Goal: Information Seeking & Learning: Learn about a topic

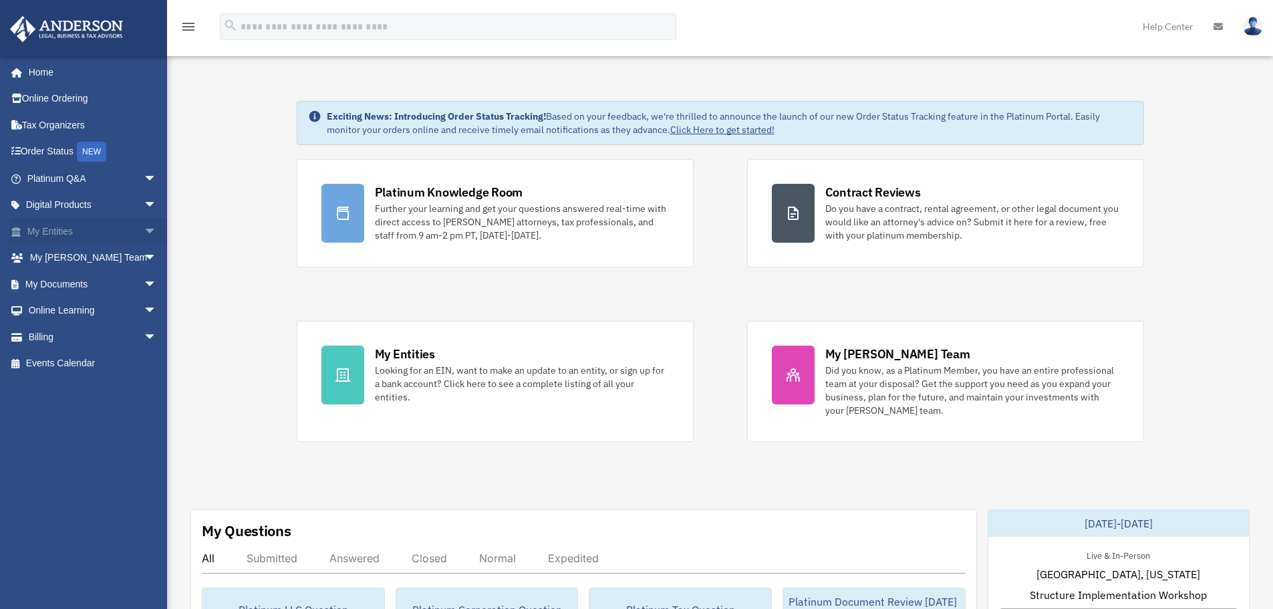
click at [80, 233] on link "My Entities arrow_drop_down" at bounding box center [93, 231] width 168 height 27
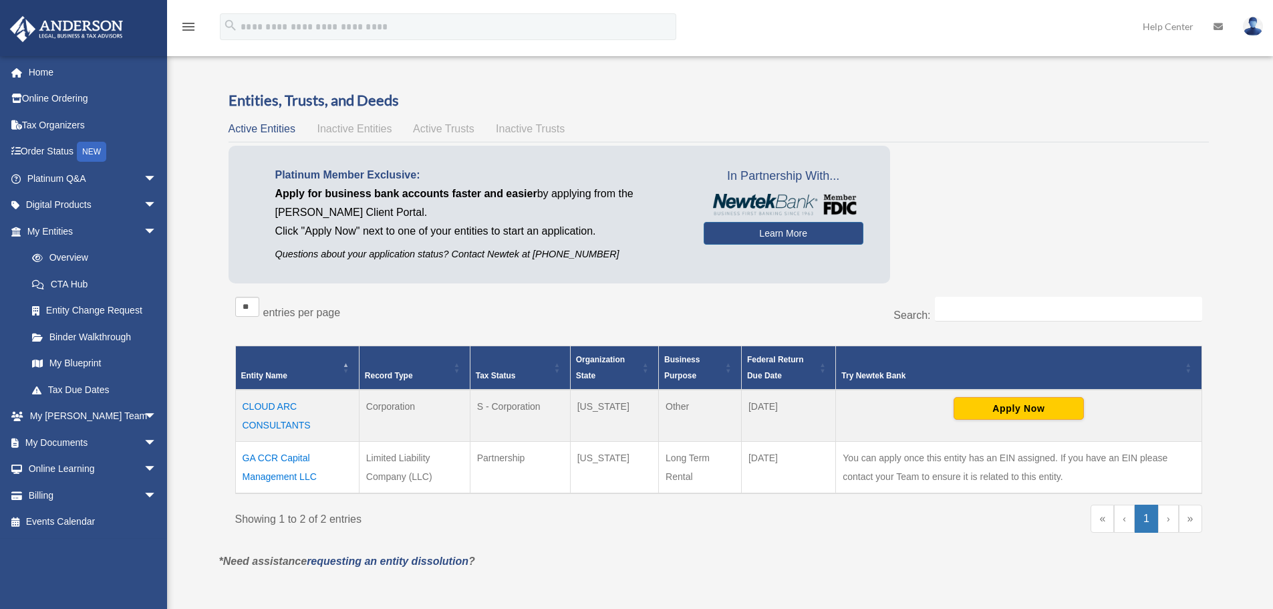
click at [448, 128] on span "Active Trusts" at bounding box center [443, 128] width 61 height 11
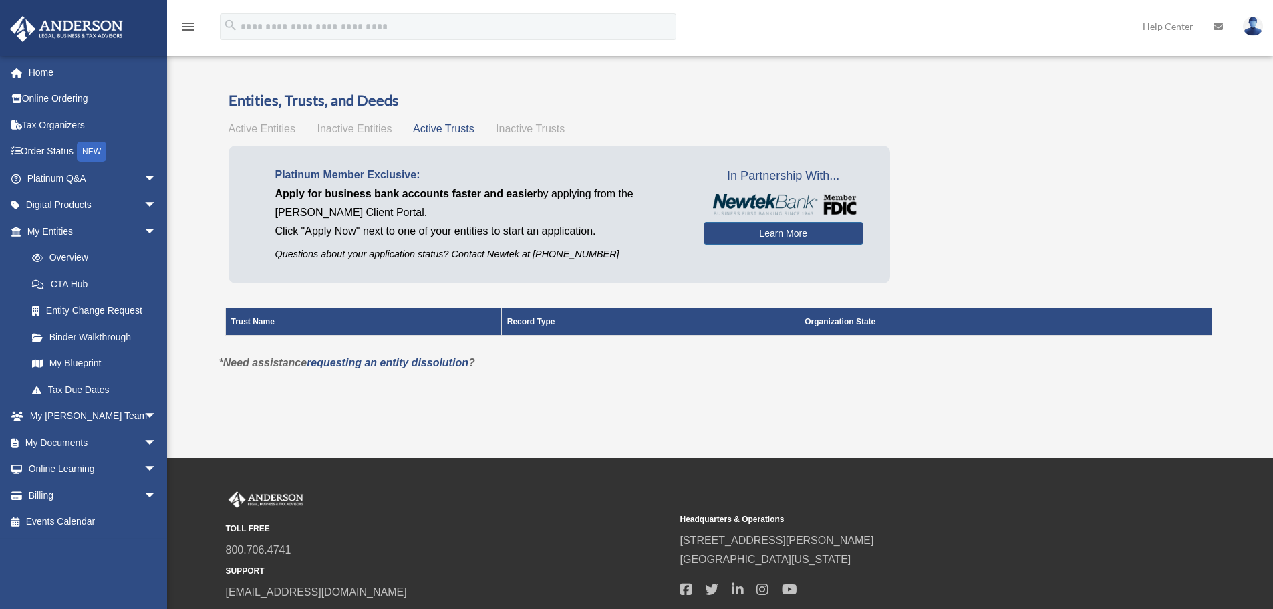
click at [265, 124] on span "Active Entities" at bounding box center [262, 128] width 67 height 11
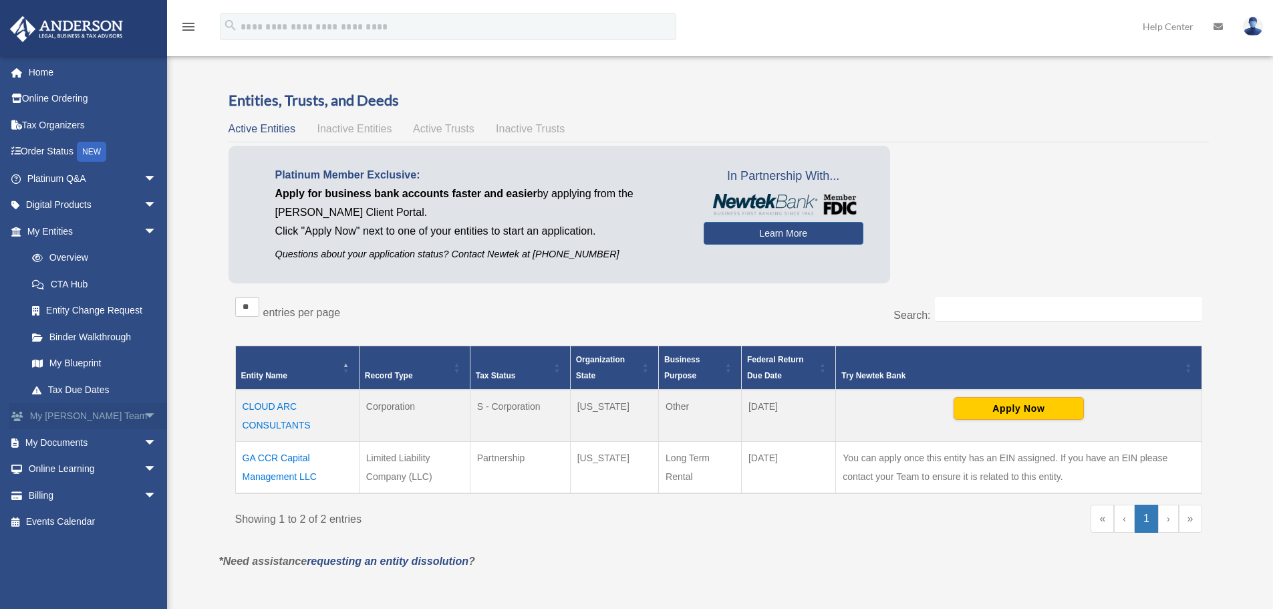
click at [78, 414] on link "My Anderson Team arrow_drop_down" at bounding box center [93, 416] width 168 height 27
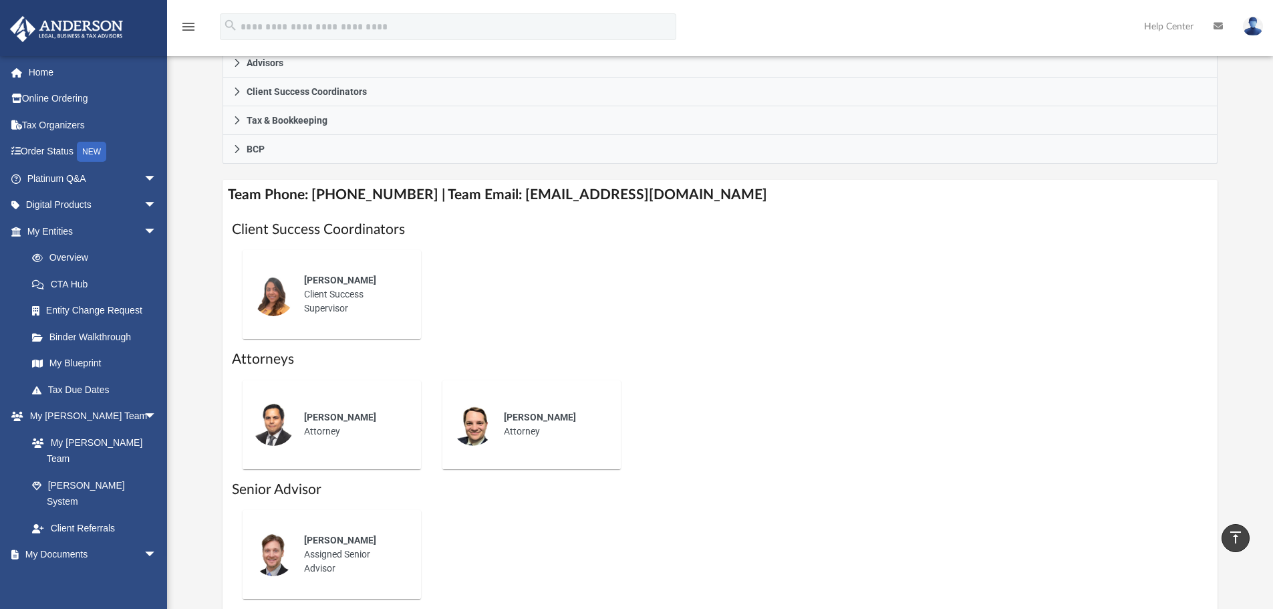
scroll to position [178, 0]
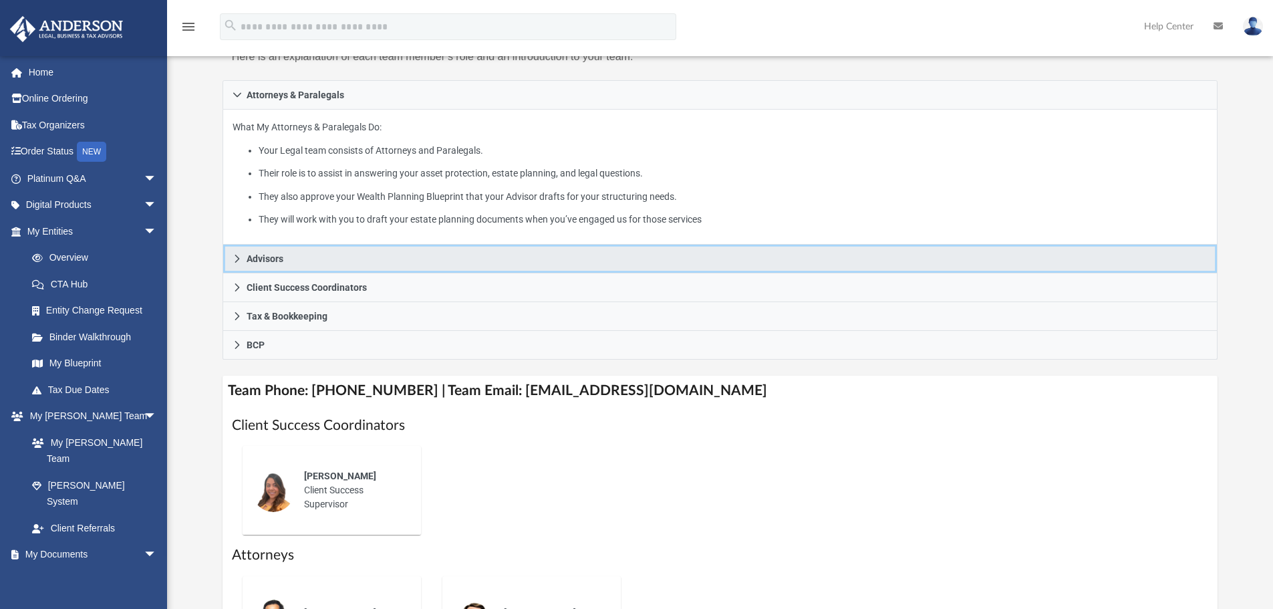
click at [233, 259] on icon at bounding box center [237, 258] width 9 height 9
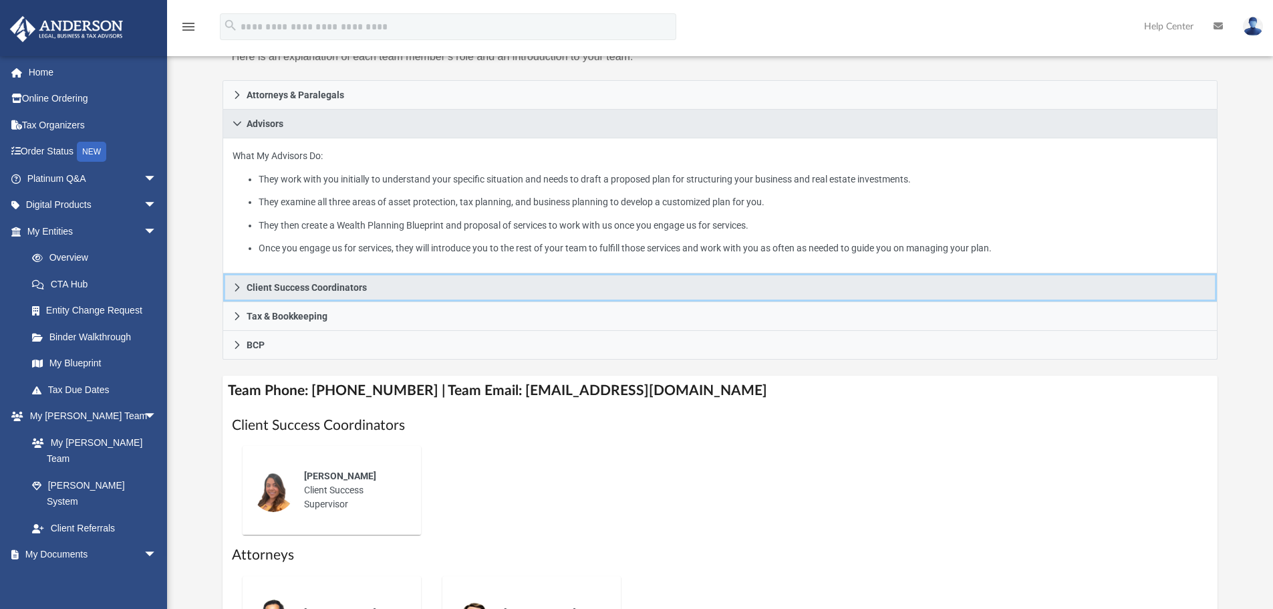
click at [243, 287] on link "Client Success Coordinators" at bounding box center [721, 287] width 996 height 29
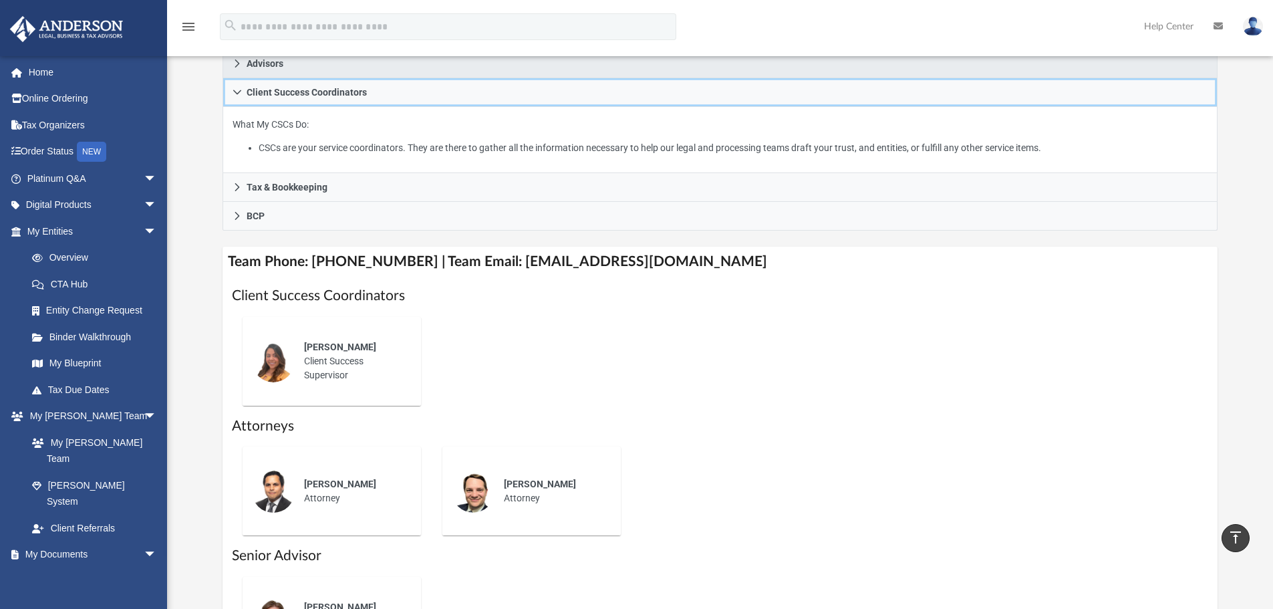
scroll to position [70, 0]
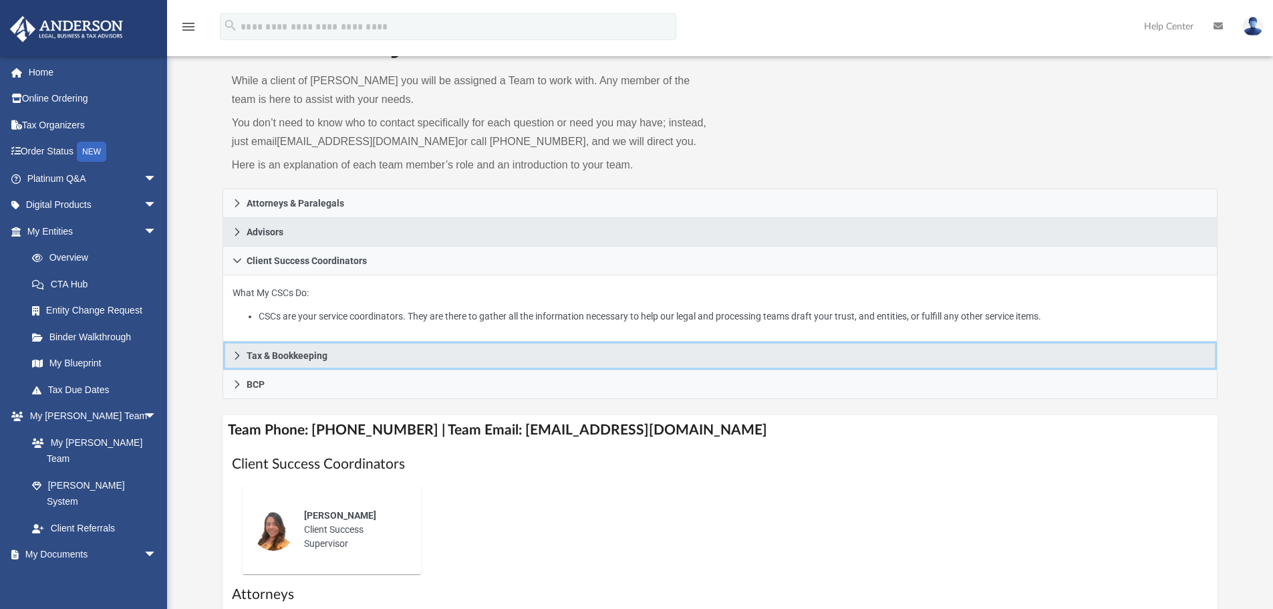
click at [236, 354] on icon at bounding box center [237, 355] width 9 height 9
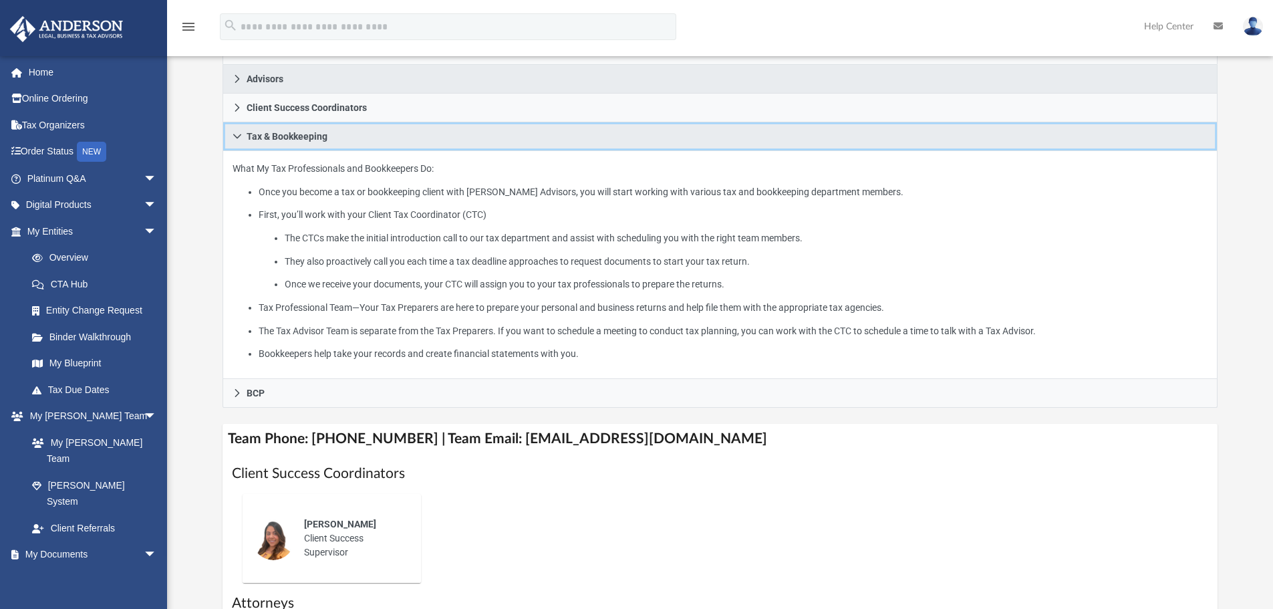
scroll to position [249, 0]
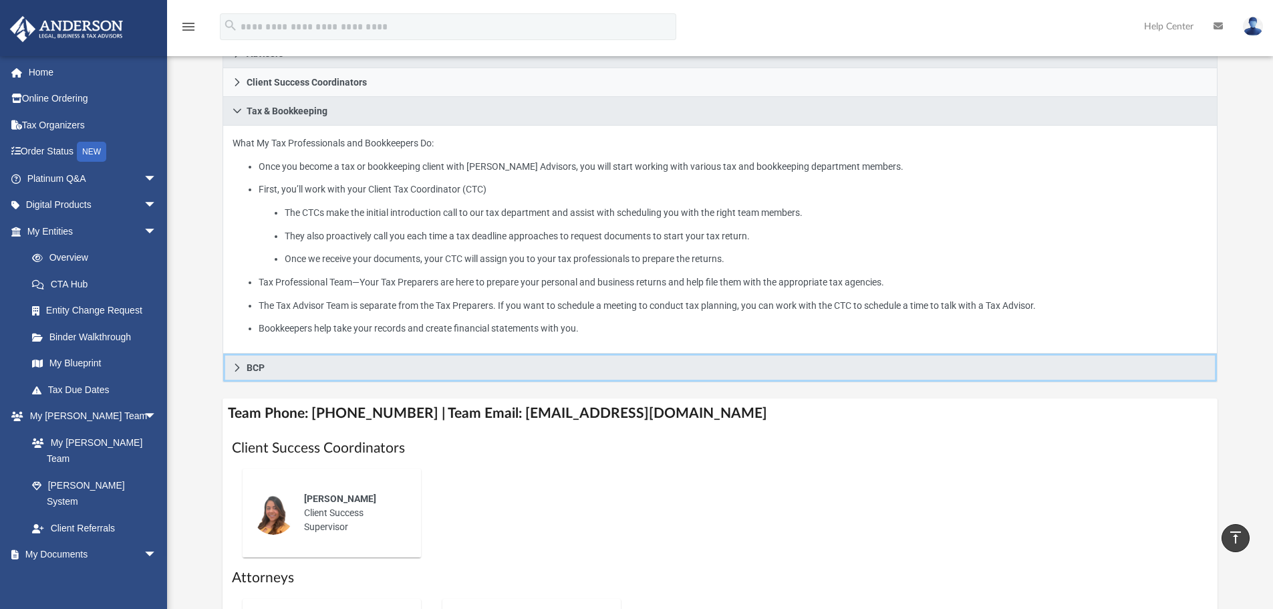
click at [235, 364] on icon at bounding box center [237, 367] width 9 height 9
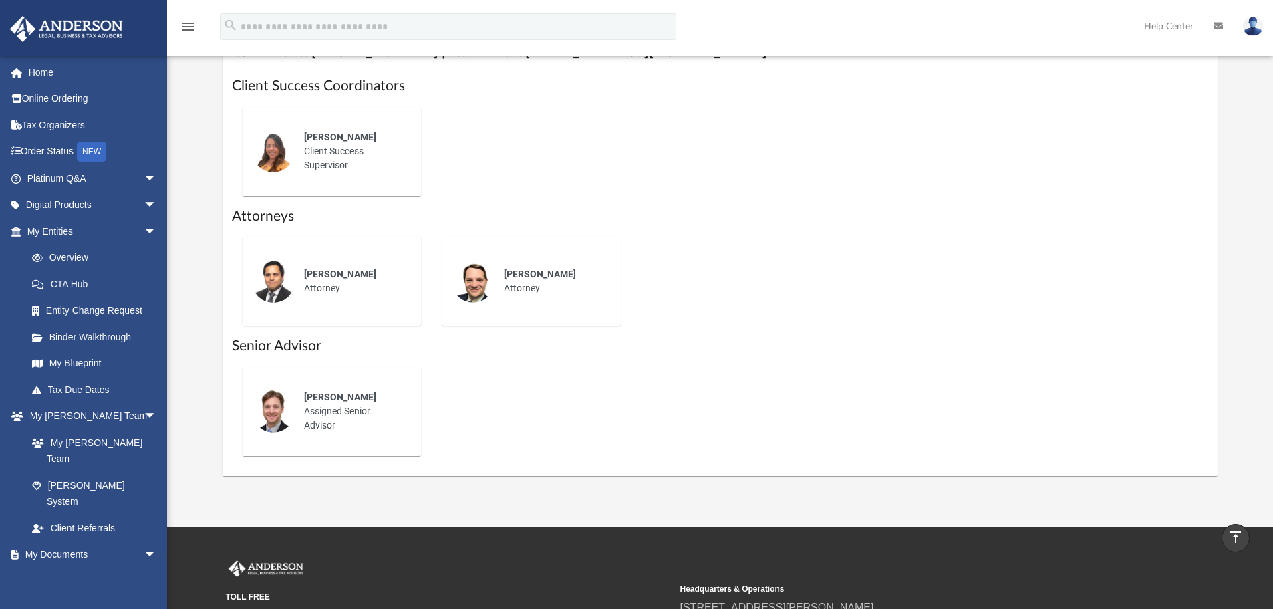
scroll to position [412, 0]
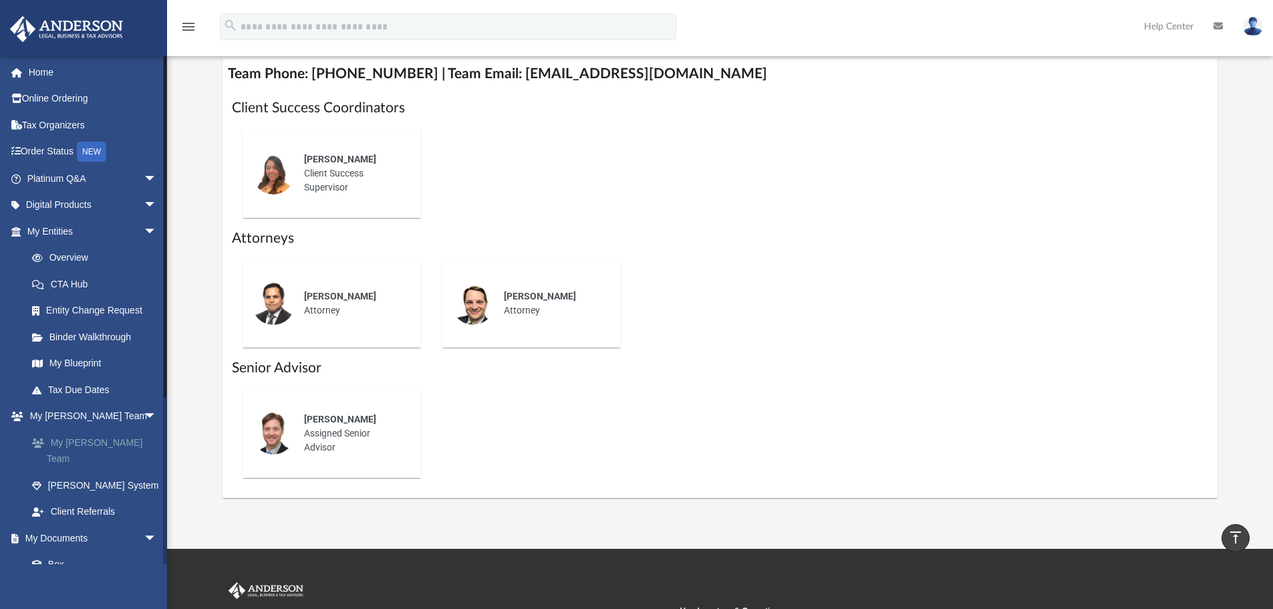
click at [93, 442] on link "My [PERSON_NAME] Team" at bounding box center [98, 450] width 158 height 43
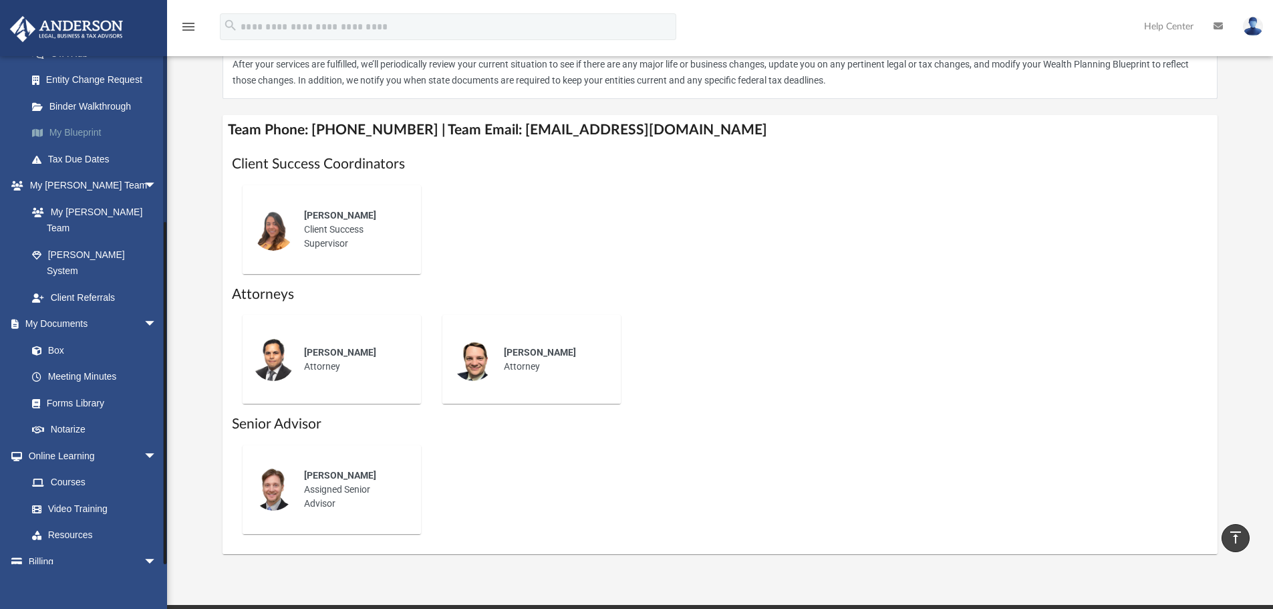
scroll to position [238, 0]
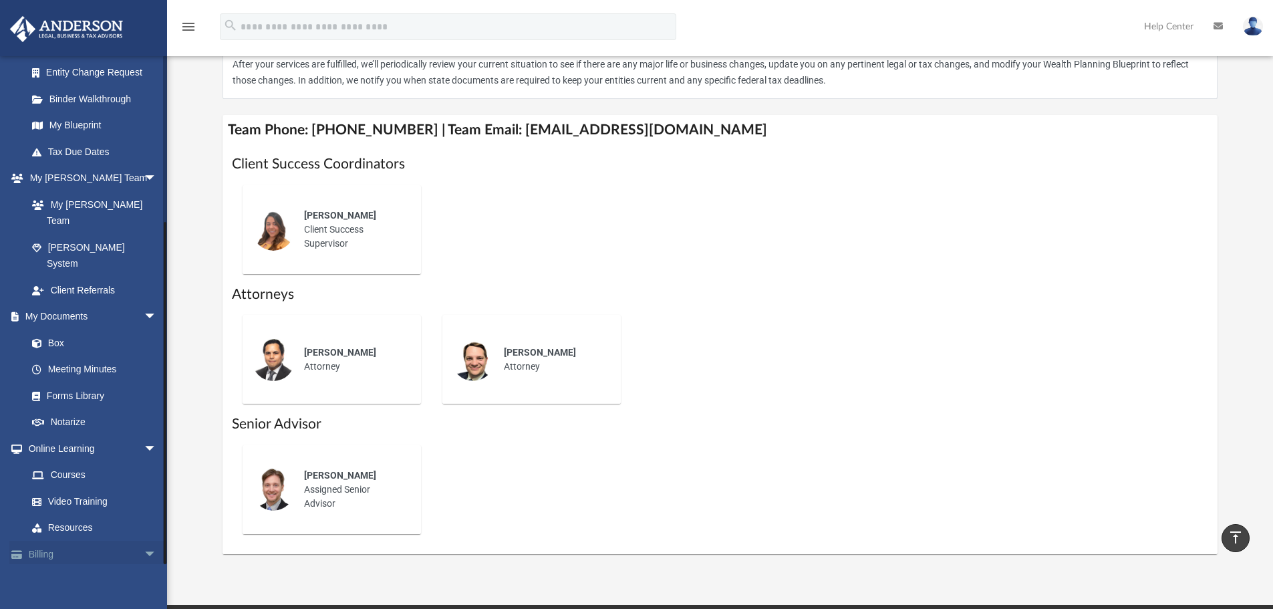
click at [85, 541] on link "Billing arrow_drop_down" at bounding box center [93, 554] width 168 height 27
click at [144, 541] on span "arrow_drop_down" at bounding box center [157, 554] width 27 height 27
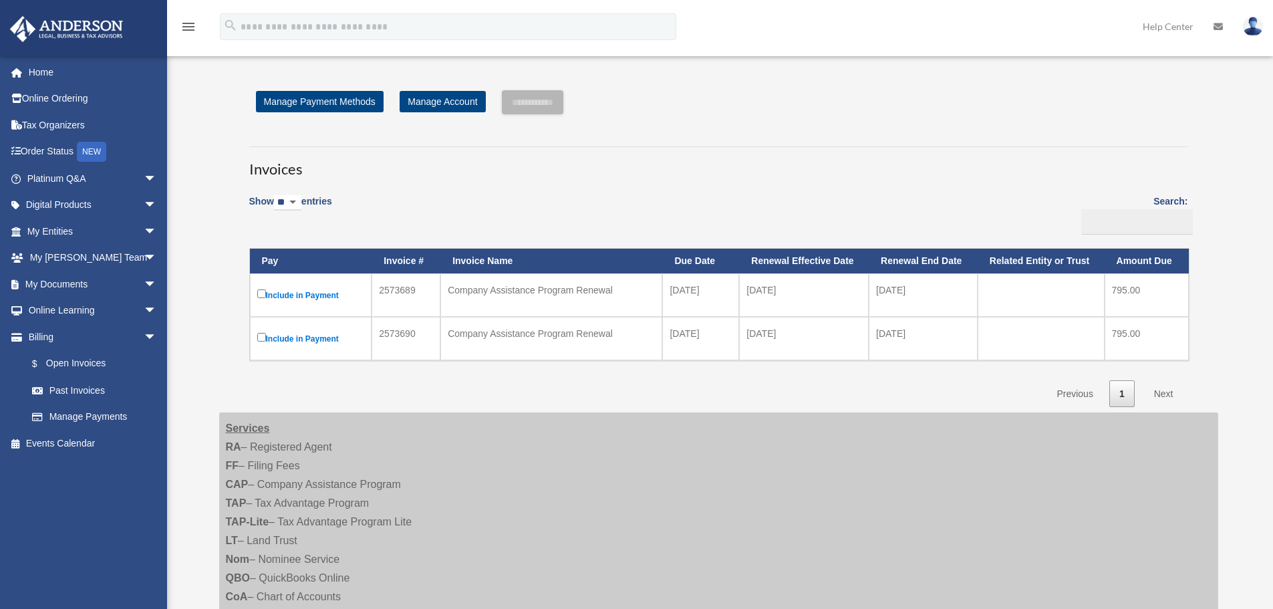
click at [589, 393] on div "Show ** ** ** *** entries Search: Pay Invoice # Invoice Name Due Date Renewal E…" at bounding box center [718, 296] width 939 height 221
click at [54, 74] on link "Home" at bounding box center [93, 72] width 168 height 27
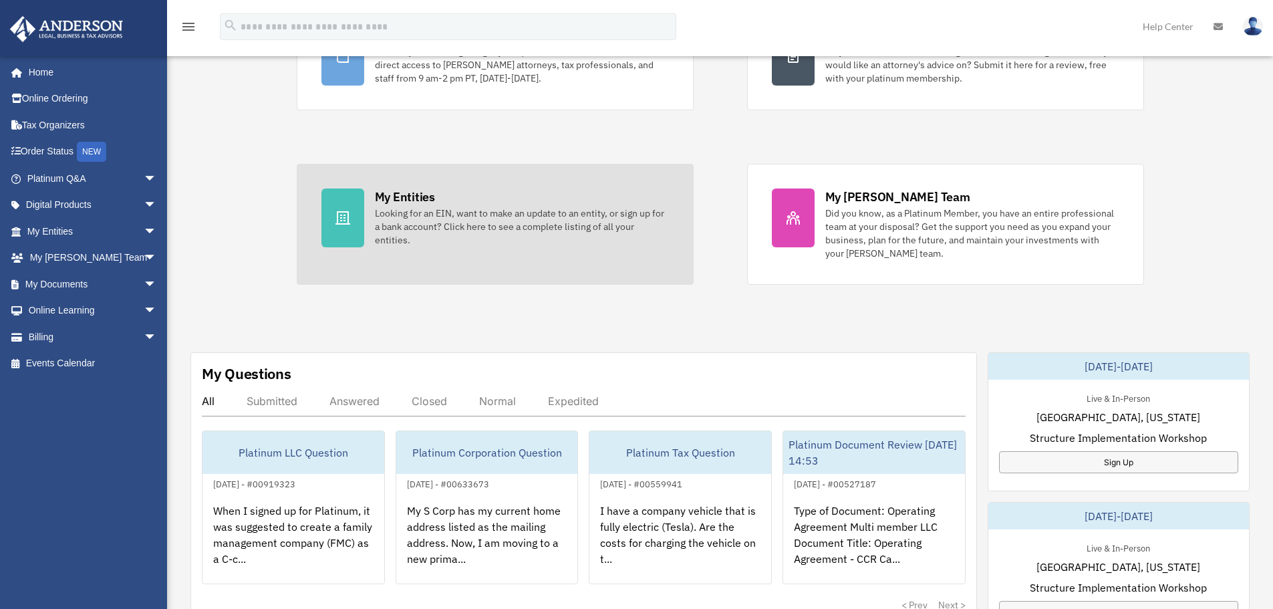
scroll to position [356, 0]
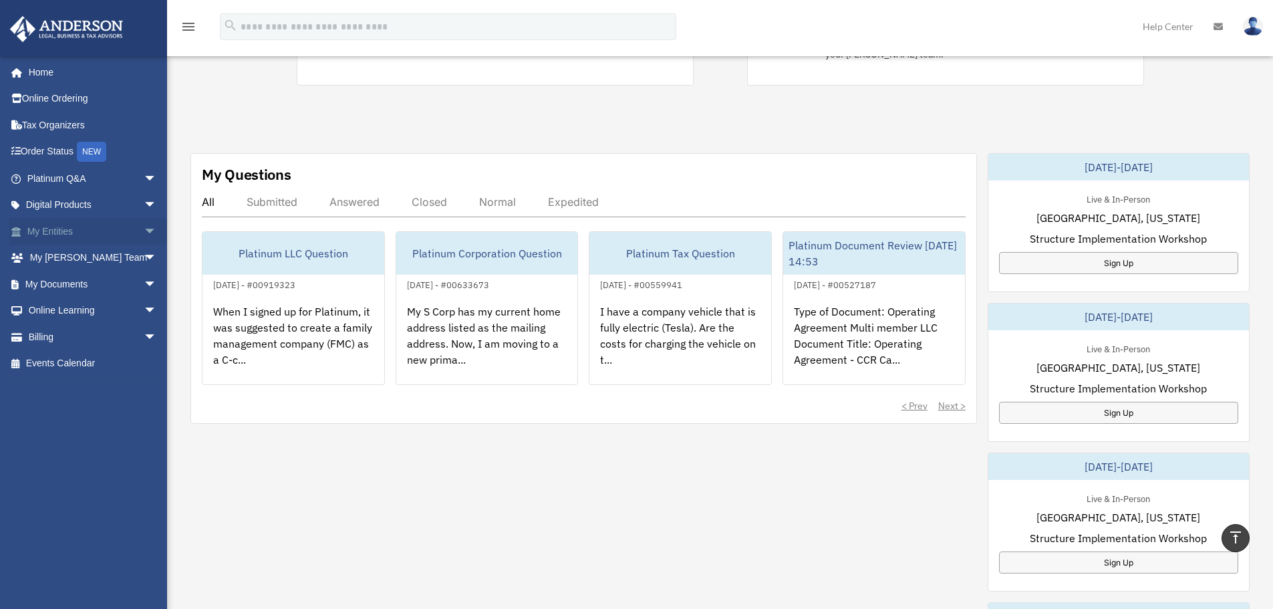
click at [144, 235] on span "arrow_drop_down" at bounding box center [157, 231] width 27 height 27
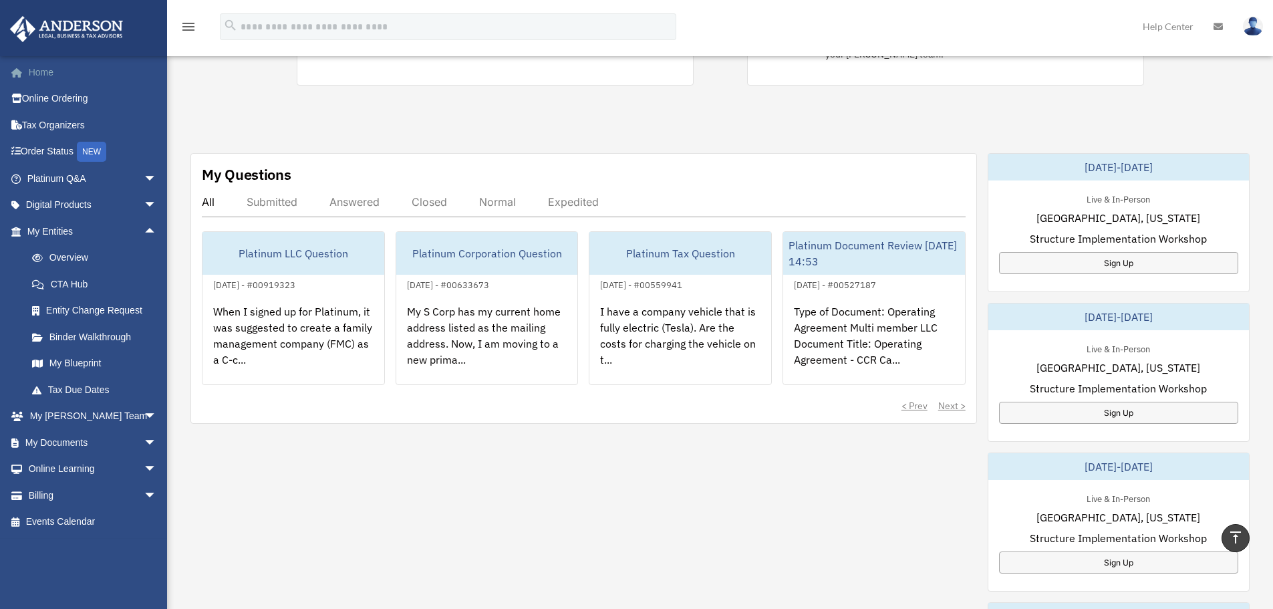
click at [84, 71] on link "Home" at bounding box center [93, 72] width 168 height 27
click at [1251, 23] on img at bounding box center [1253, 26] width 20 height 19
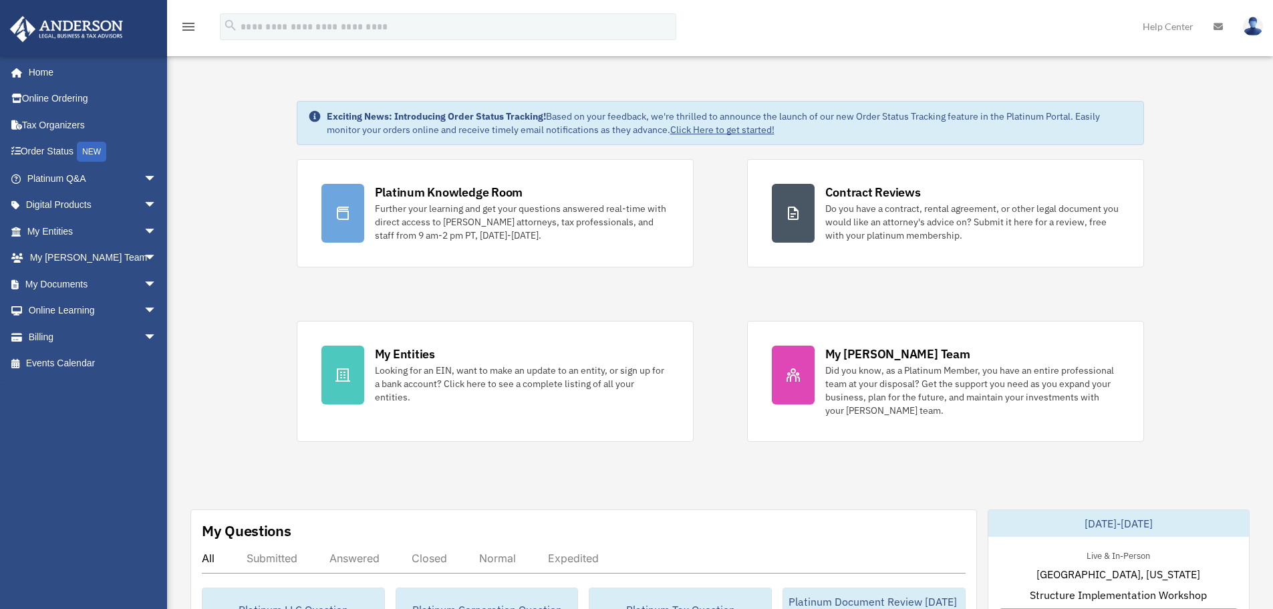
click at [1262, 27] on img at bounding box center [1253, 26] width 20 height 19
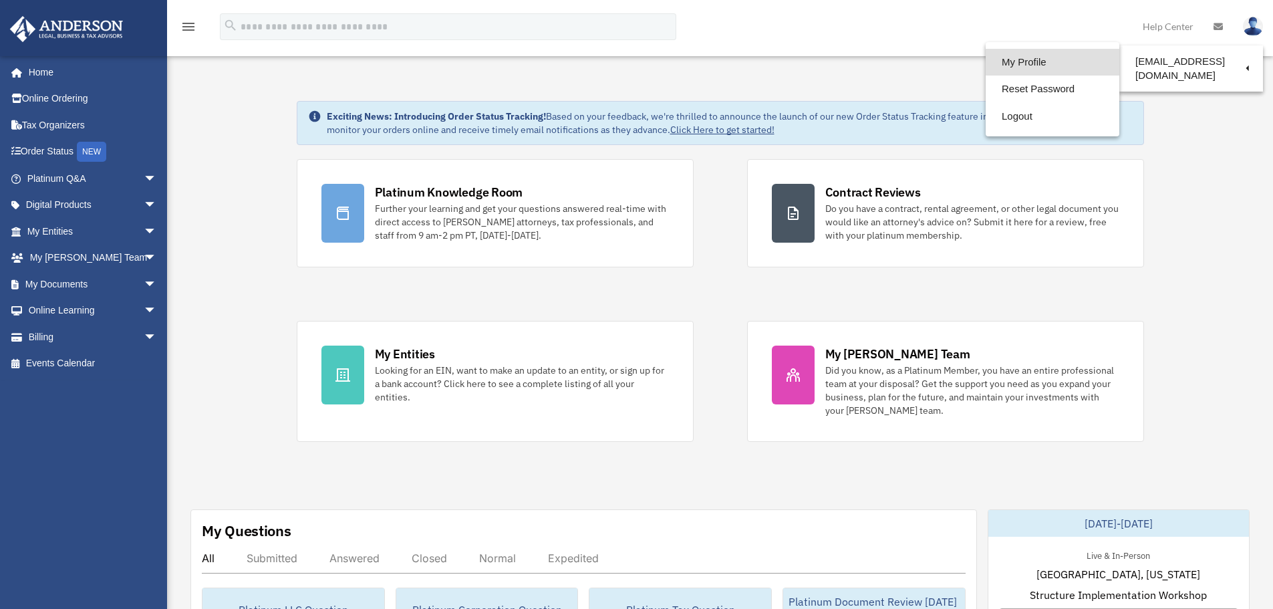
click at [1038, 58] on link "My Profile" at bounding box center [1053, 62] width 134 height 27
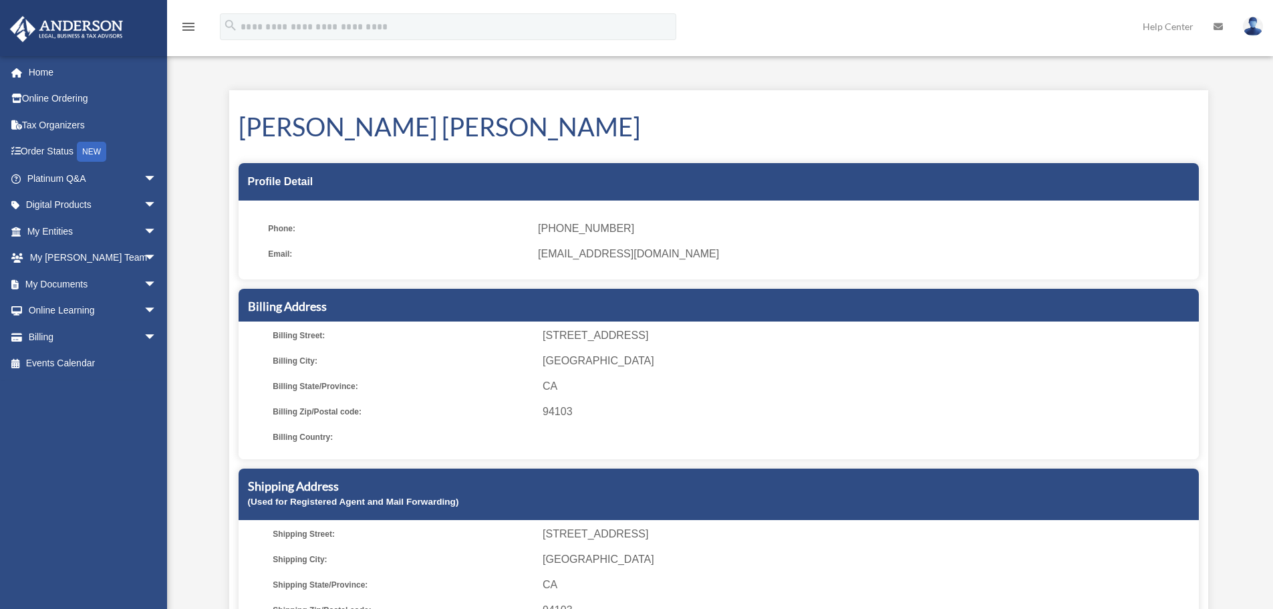
click at [889, 377] on span "CA" at bounding box center [868, 386] width 651 height 19
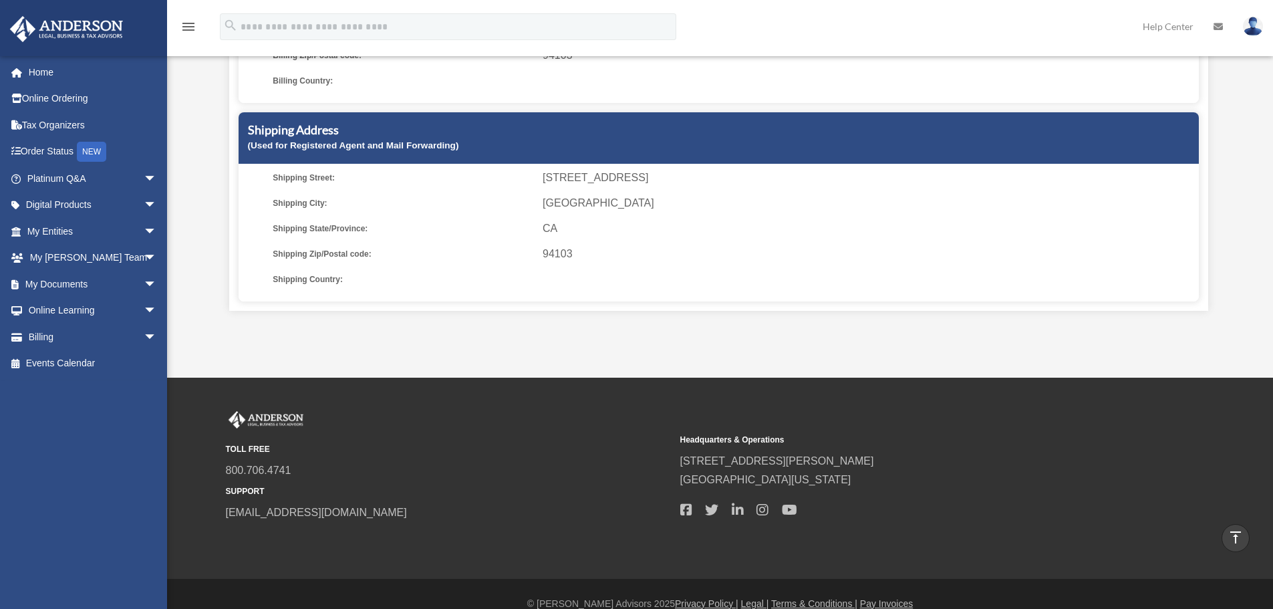
scroll to position [178, 0]
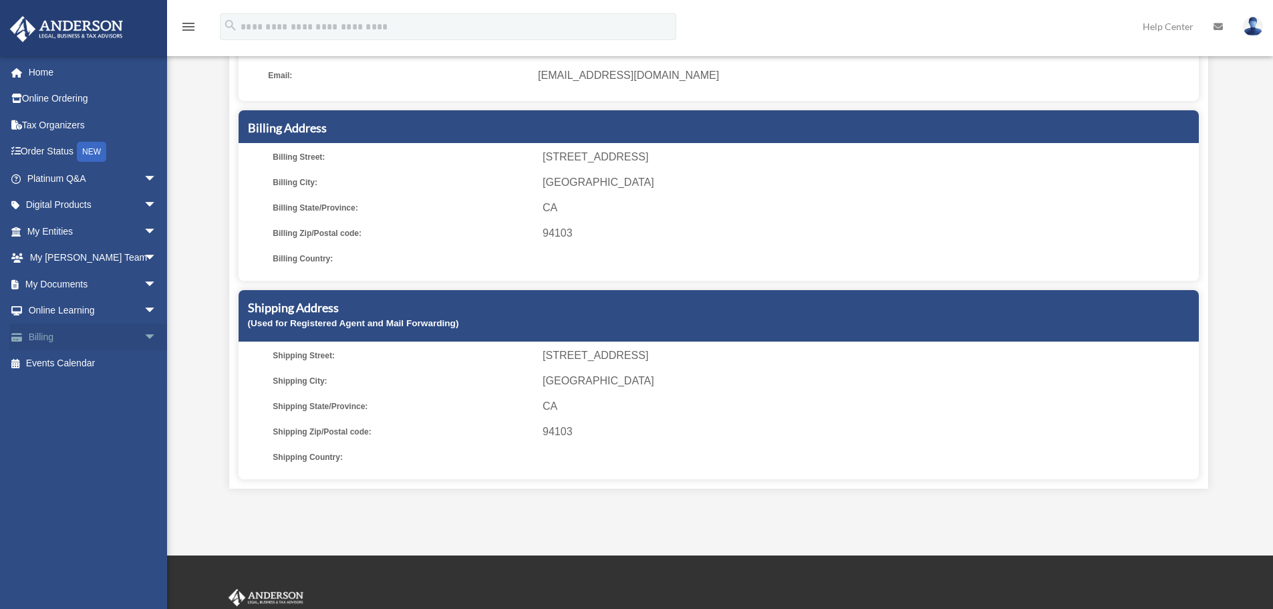
click at [144, 336] on span "arrow_drop_down" at bounding box center [157, 336] width 27 height 27
click at [125, 420] on link "Manage Payments" at bounding box center [98, 417] width 158 height 27
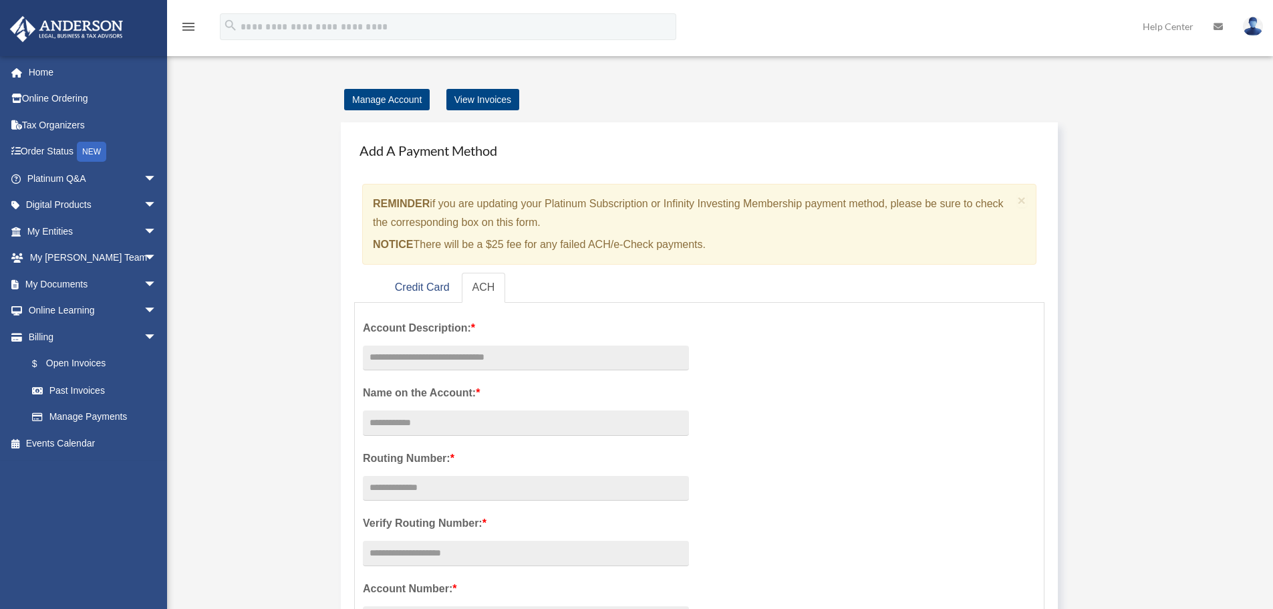
scroll to position [178, 0]
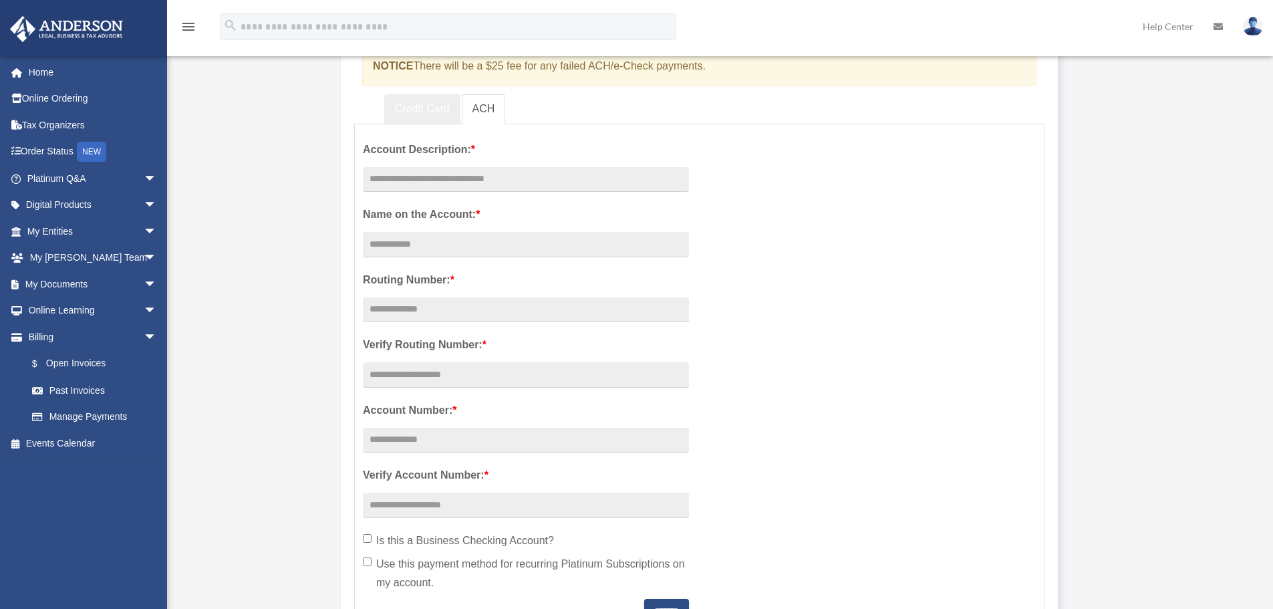
click at [434, 122] on link "Credit Card" at bounding box center [422, 109] width 76 height 30
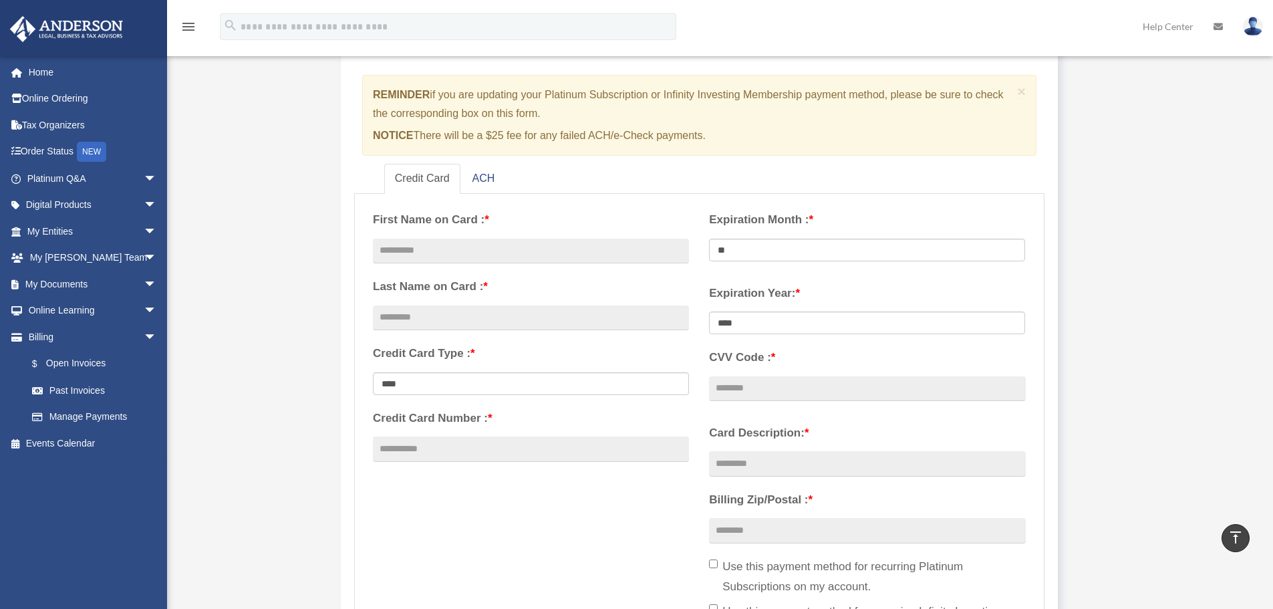
scroll to position [0, 0]
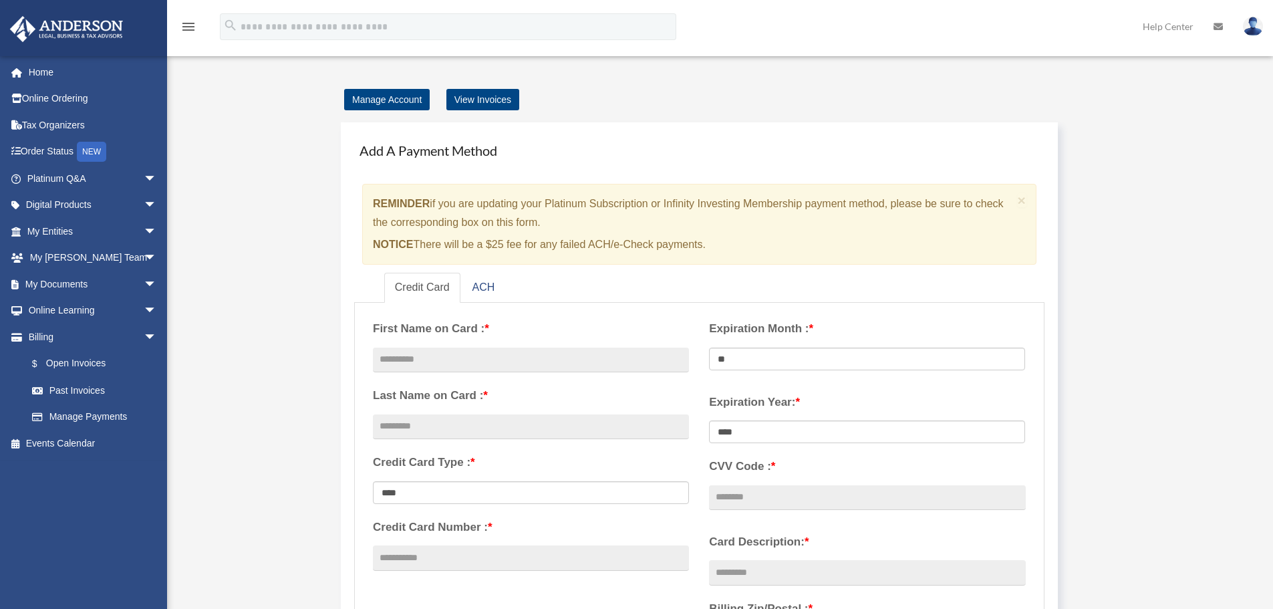
click at [239, 211] on div "Manage Account View Invoices Add A Payment Method × REMINDER if you are updatin…" at bounding box center [718, 610] width 1019 height 1041
click at [472, 98] on link "View Invoices" at bounding box center [482, 99] width 73 height 21
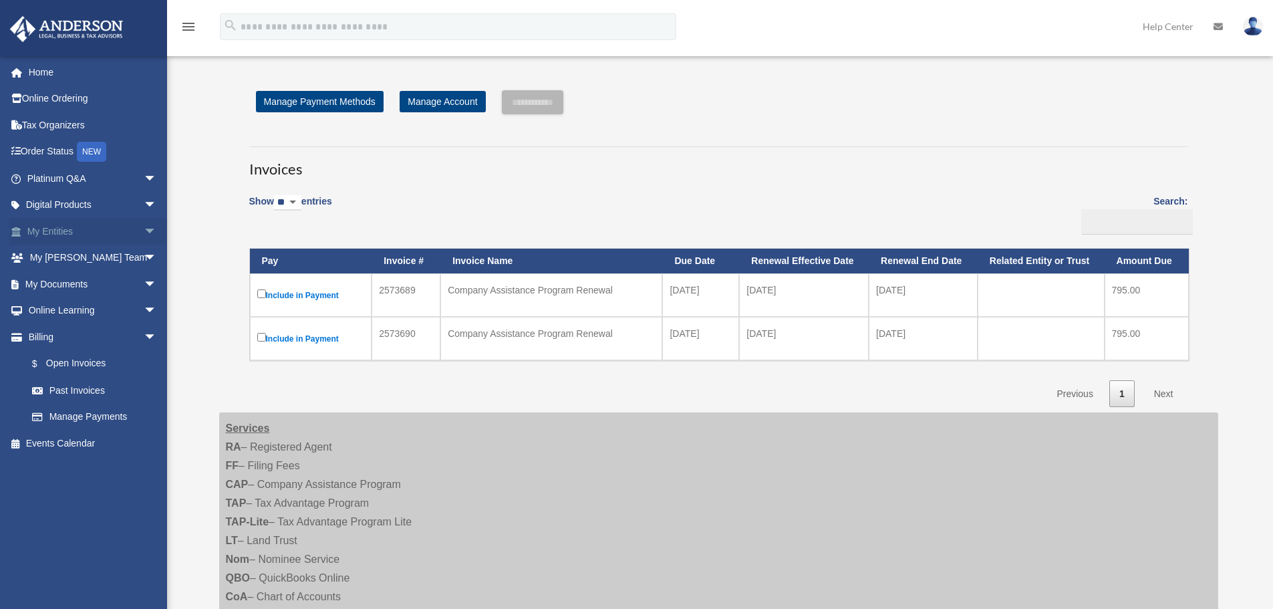
click at [144, 229] on span "arrow_drop_down" at bounding box center [157, 231] width 27 height 27
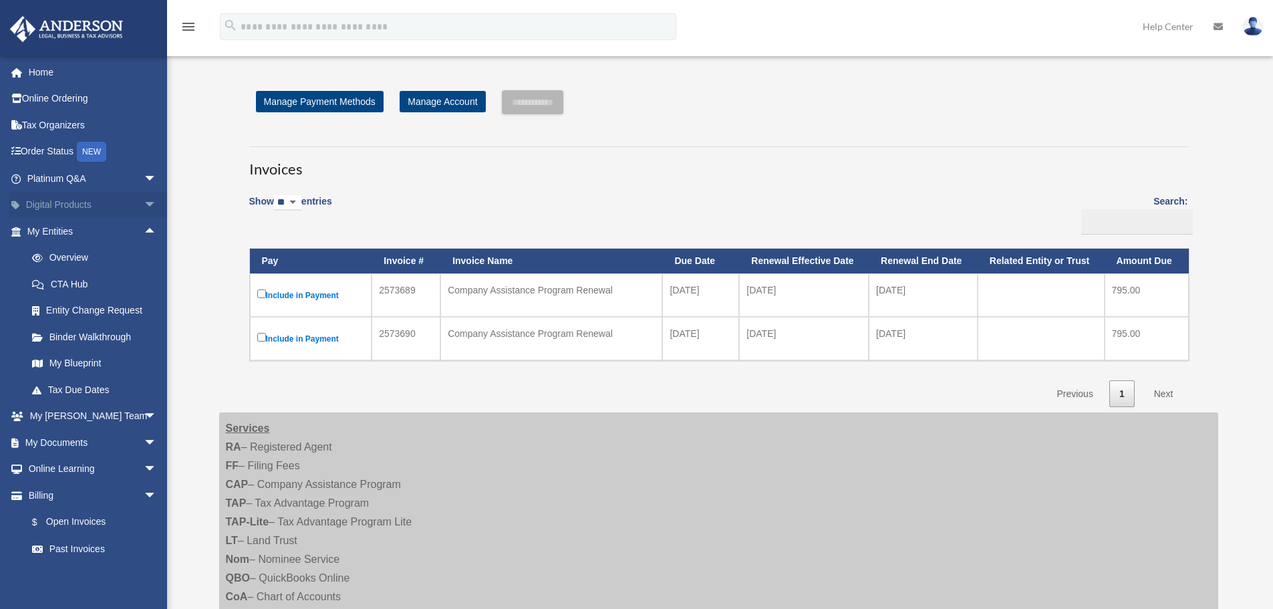
click at [144, 204] on span "arrow_drop_down" at bounding box center [157, 205] width 27 height 27
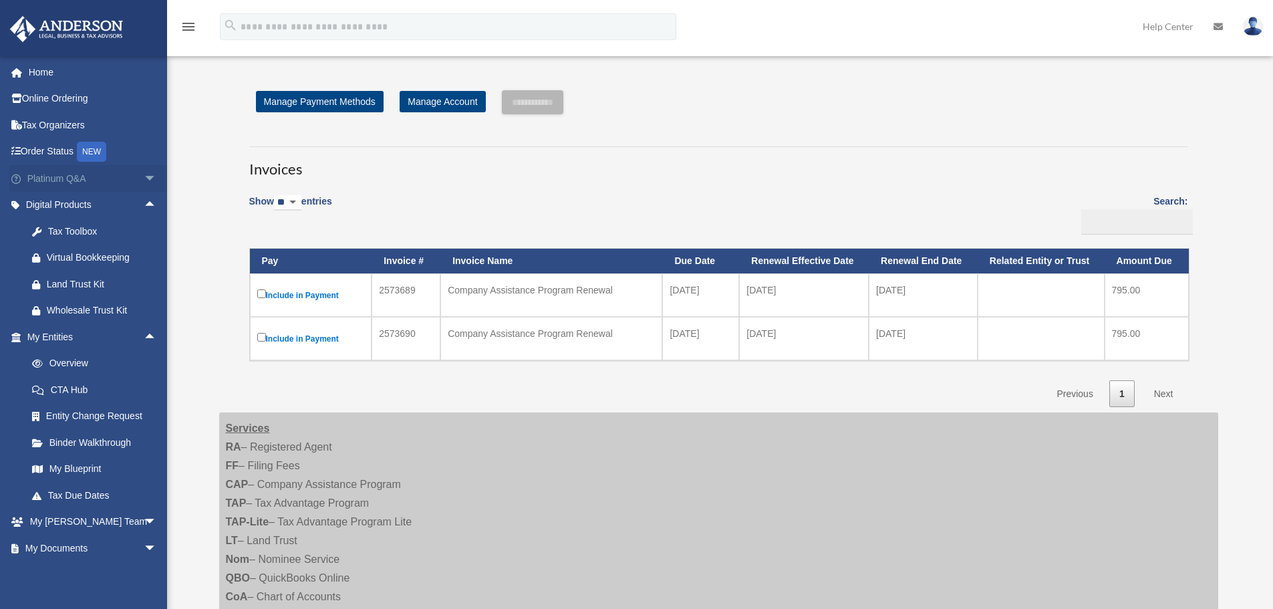
click at [144, 177] on span "arrow_drop_down" at bounding box center [157, 178] width 27 height 27
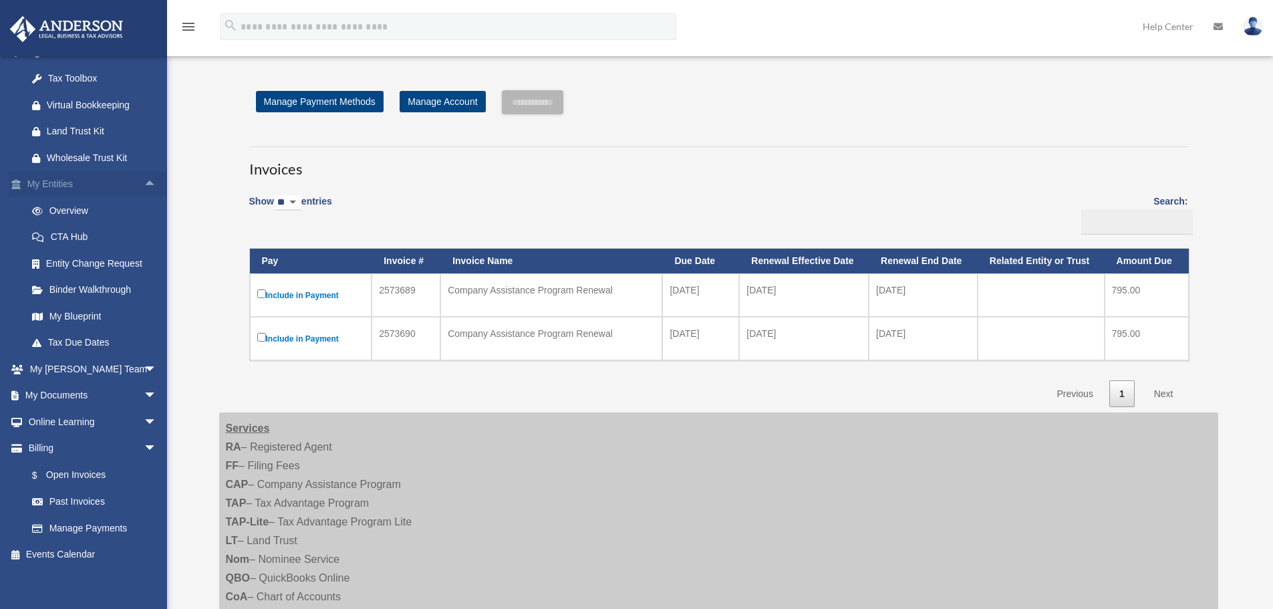
scroll to position [446, 0]
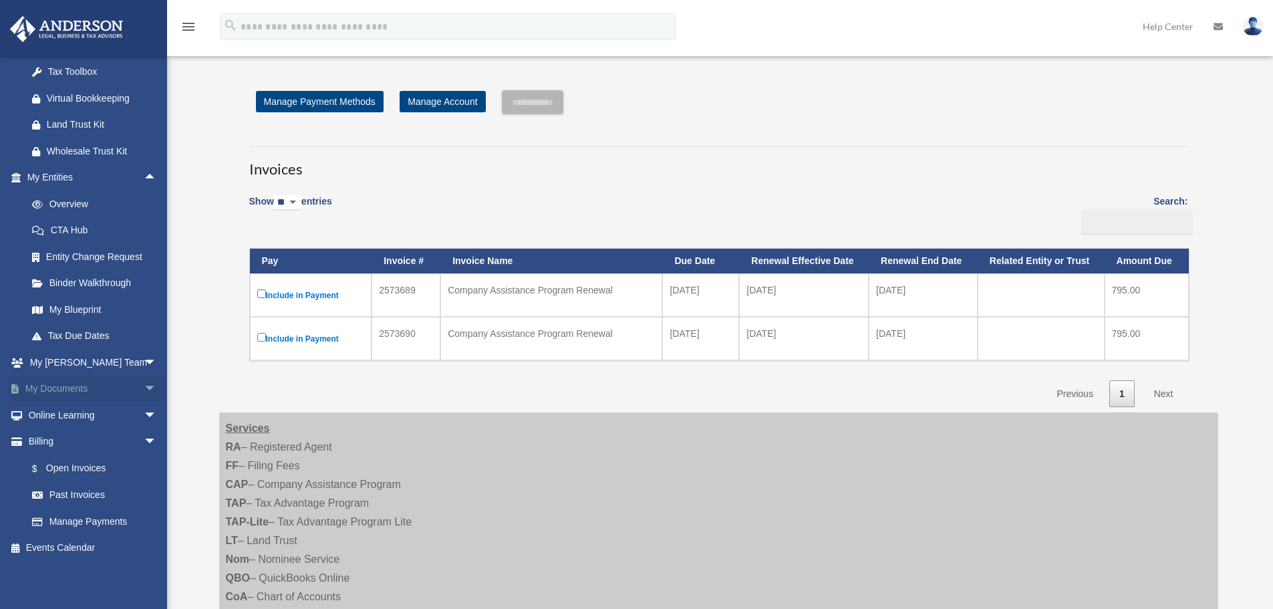
click at [144, 388] on span "arrow_drop_down" at bounding box center [157, 389] width 27 height 27
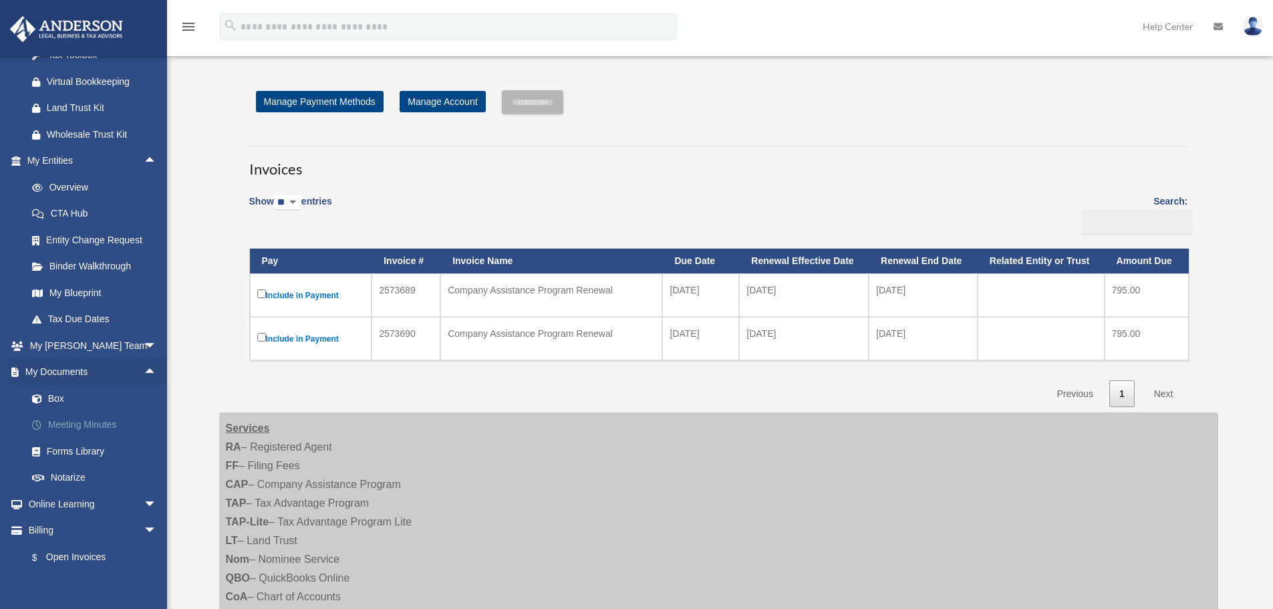
click at [106, 438] on link "Meeting Minutes" at bounding box center [98, 425] width 158 height 27
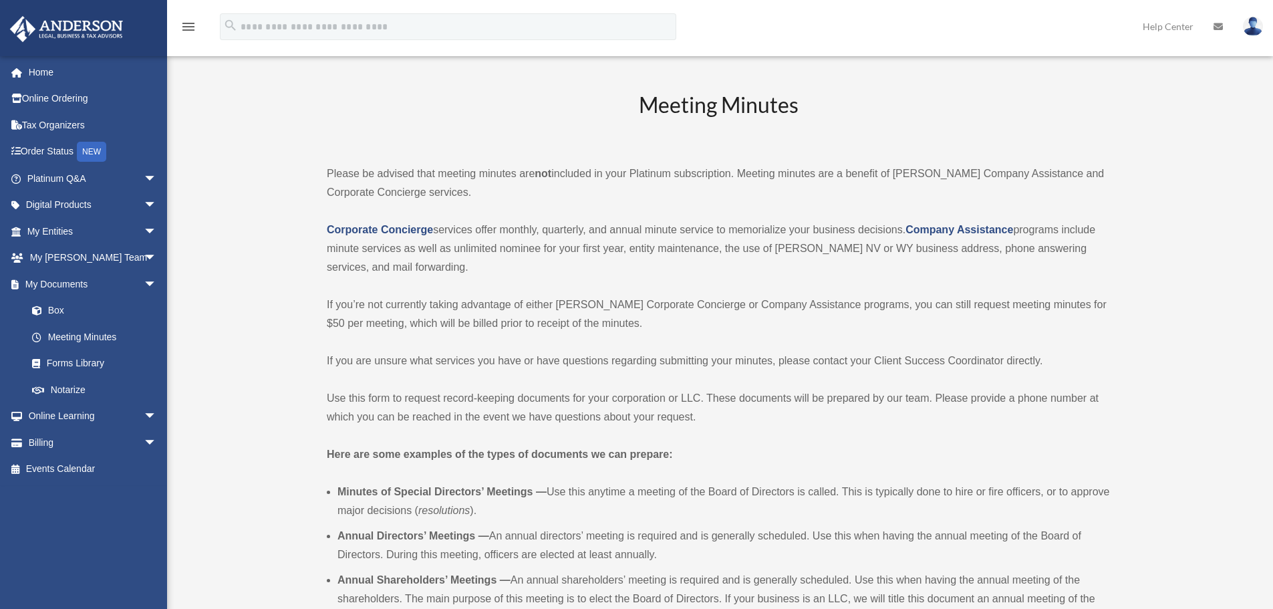
click at [801, 467] on div "Meeting Minutes Please be advised that meeting minutes are not included in your…" at bounding box center [718, 568] width 783 height 956
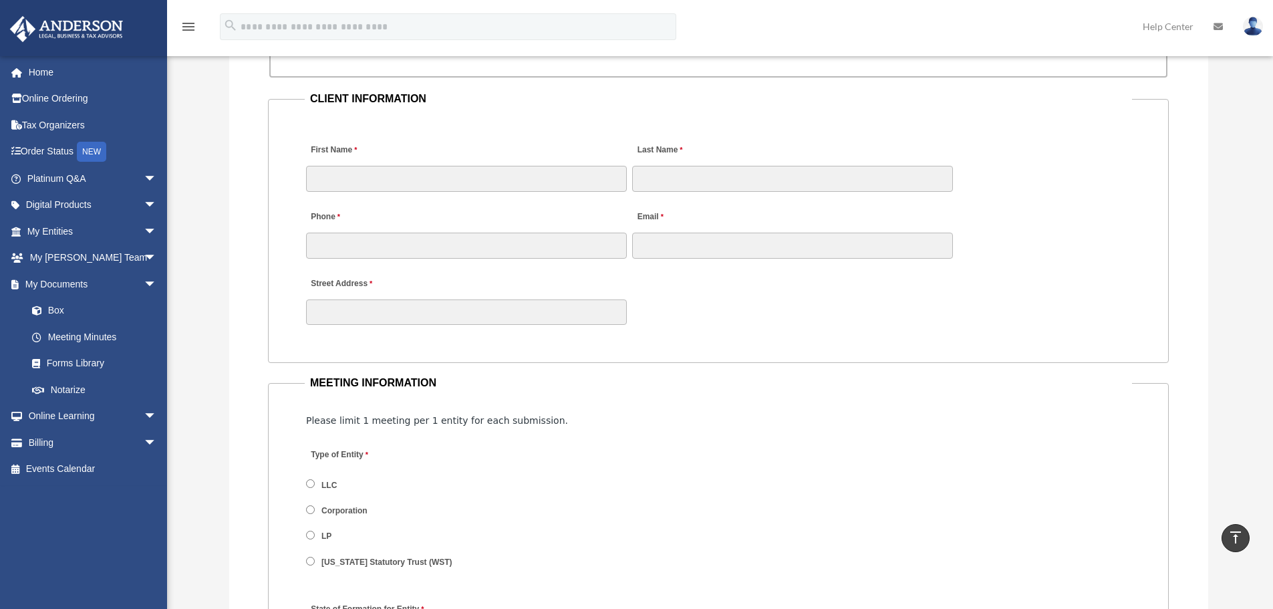
scroll to position [1309, 0]
click at [328, 482] on label "LLC" at bounding box center [329, 481] width 25 height 12
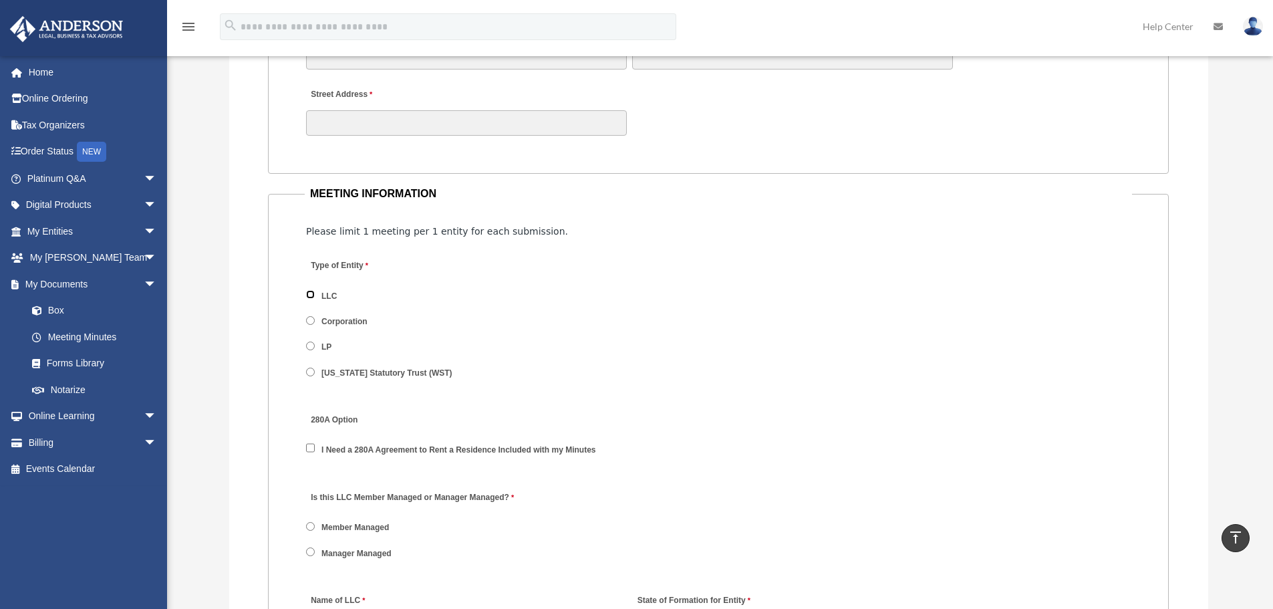
scroll to position [1666, 0]
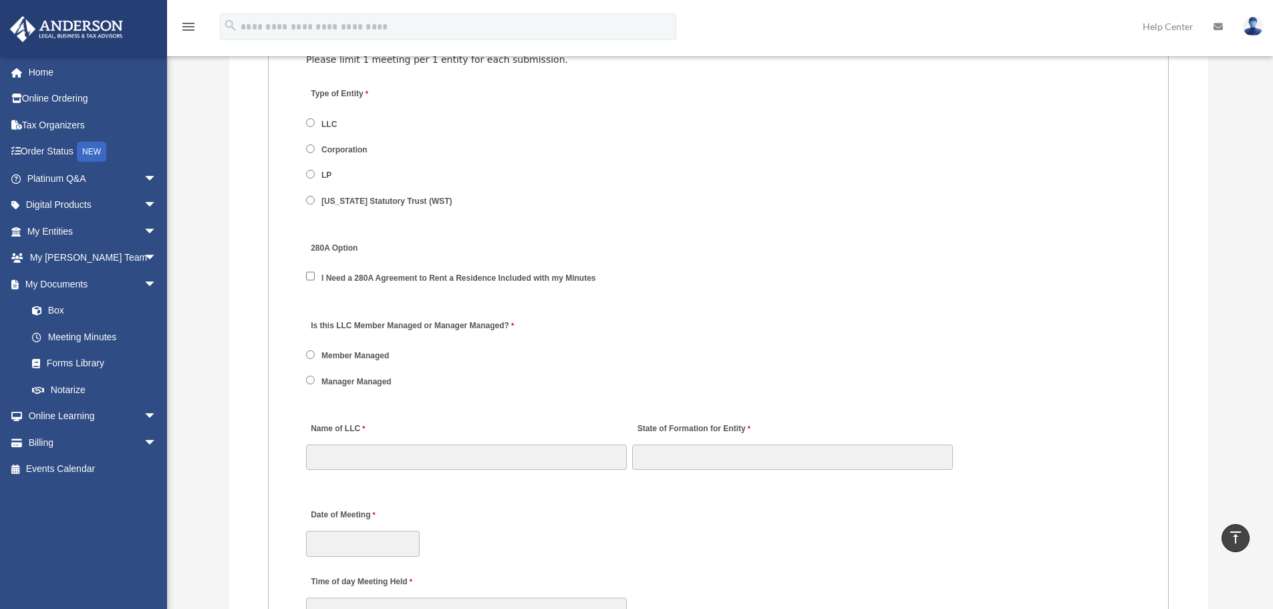
click at [433, 281] on label "I Need a 280A Agreement to Rent a Residence Included with my Minutes" at bounding box center [458, 279] width 283 height 12
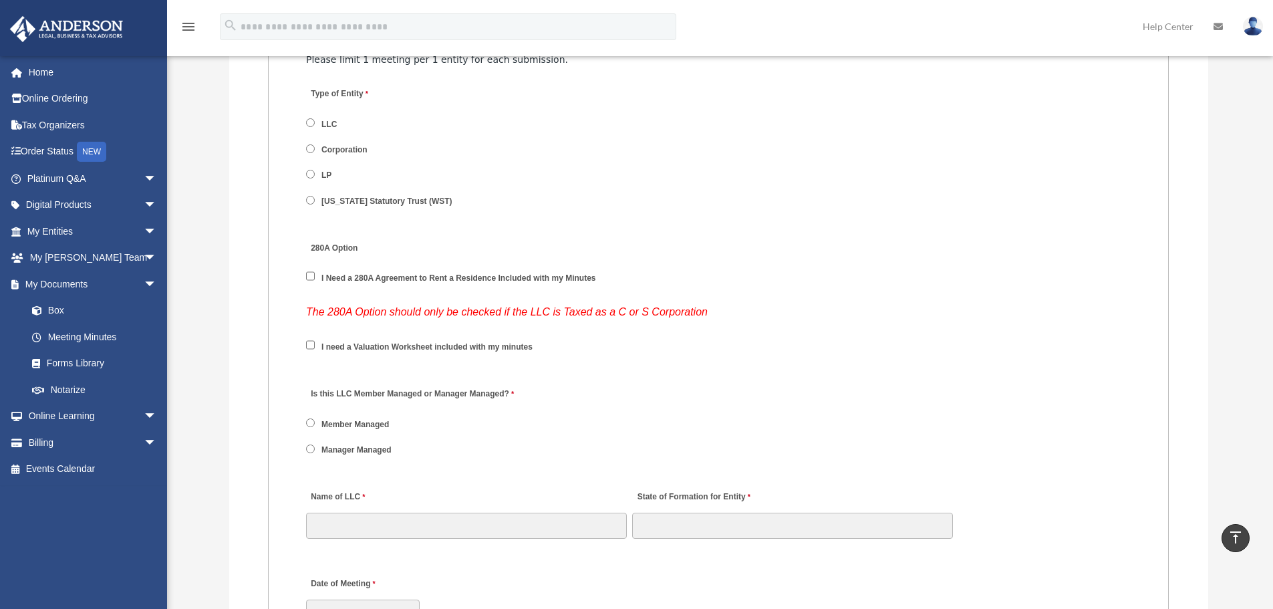
click at [497, 350] on label "I need a Valuation Worksheet included with my minutes" at bounding box center [427, 347] width 220 height 12
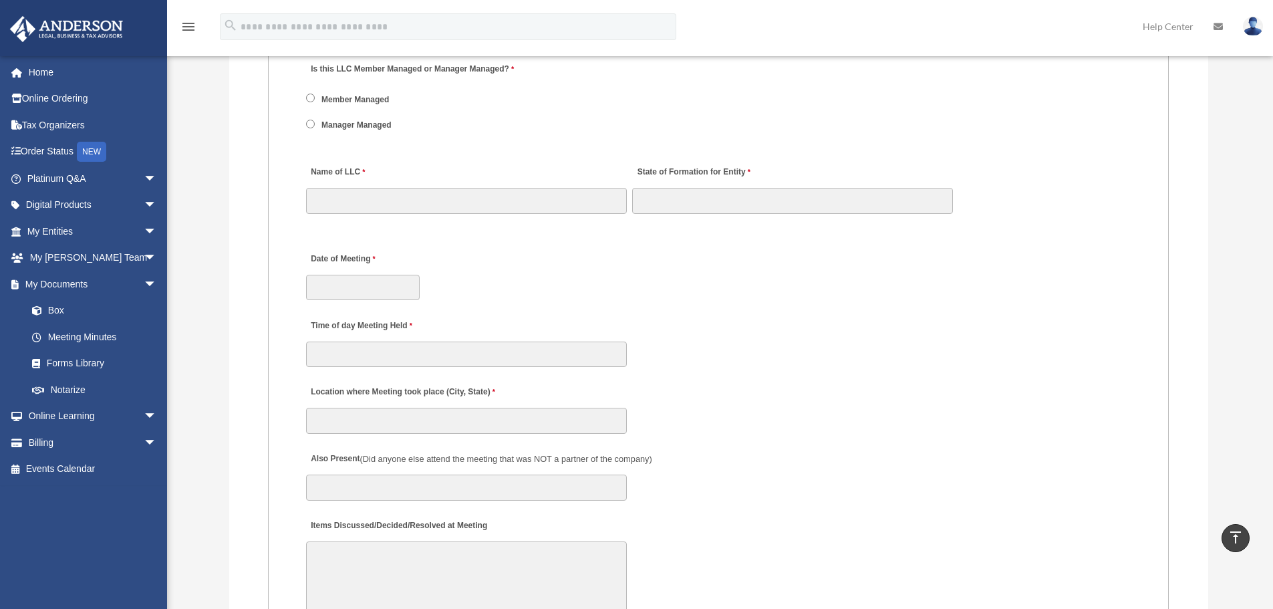
scroll to position [1778, 0]
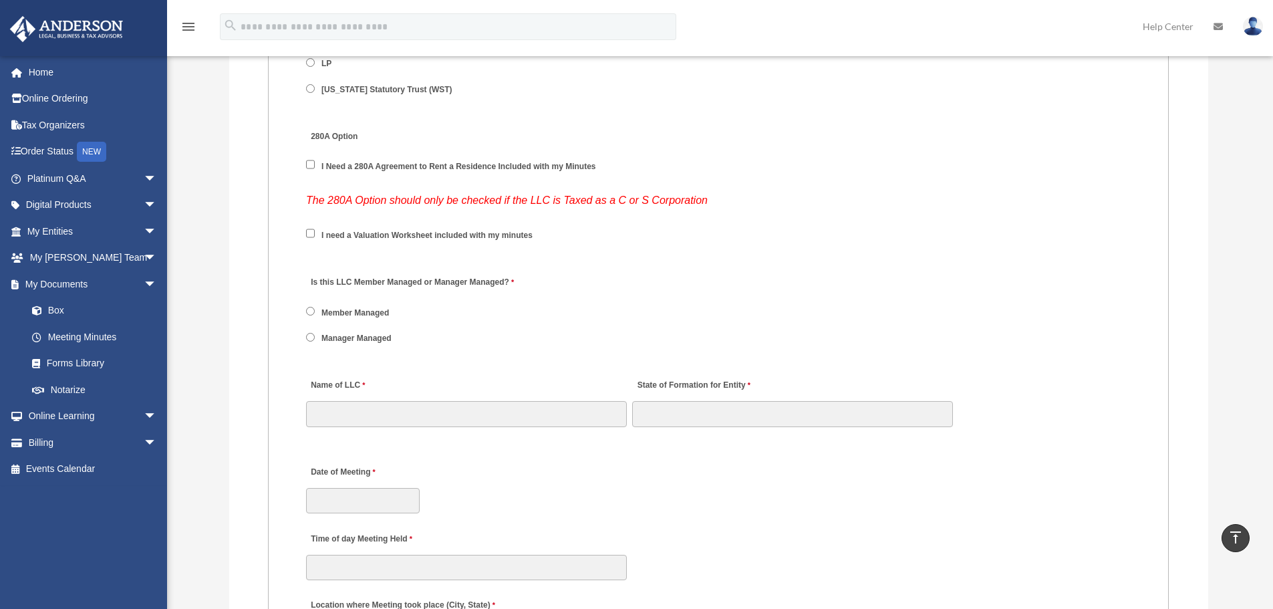
click at [406, 235] on label "I need a Valuation Worksheet included with my minutes" at bounding box center [427, 235] width 220 height 12
click at [393, 164] on label "I Need a 280A Agreement to Rent a Residence Included with my Minutes" at bounding box center [458, 167] width 283 height 12
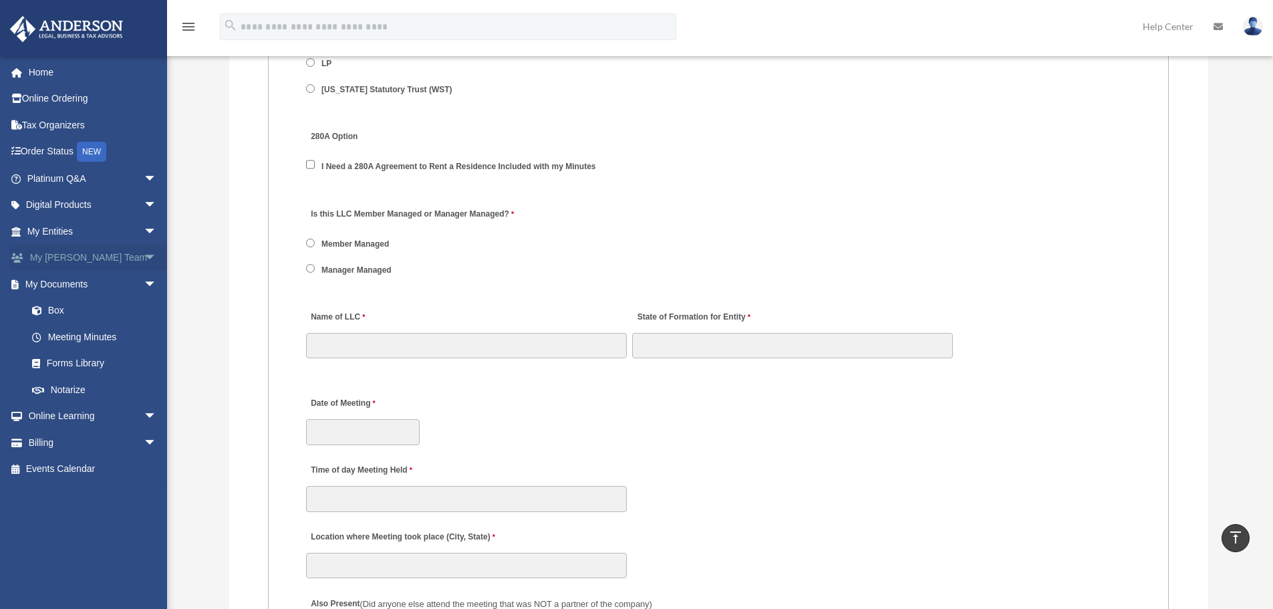
click at [144, 257] on span "arrow_drop_down" at bounding box center [157, 258] width 27 height 27
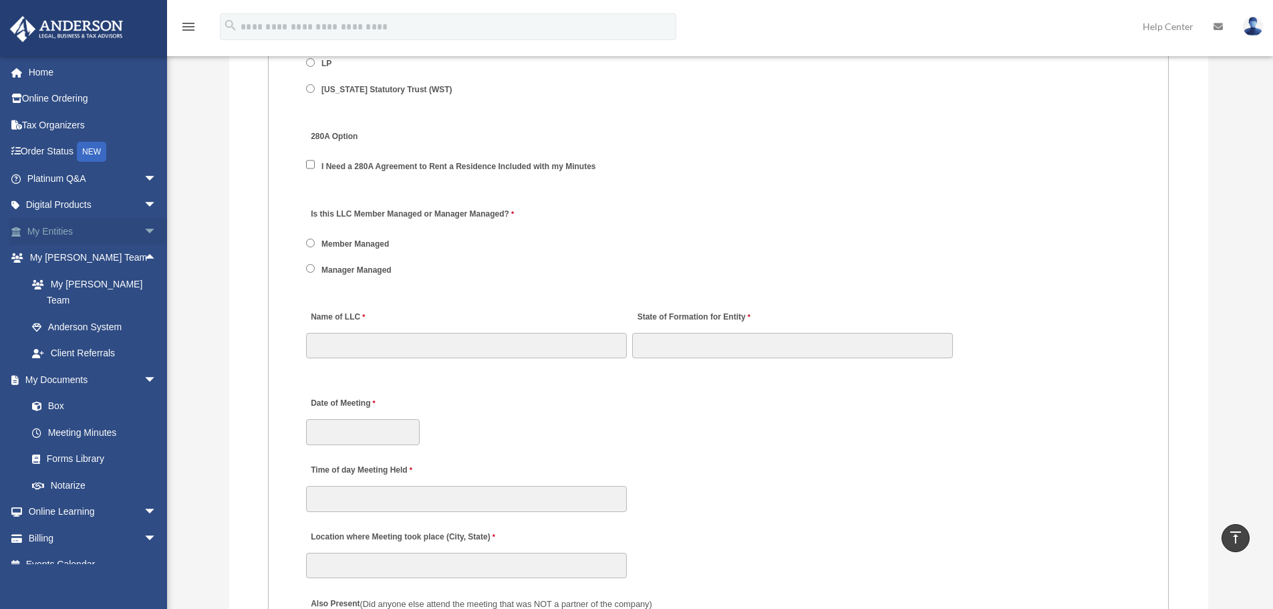
click at [144, 231] on span "arrow_drop_down" at bounding box center [157, 231] width 27 height 27
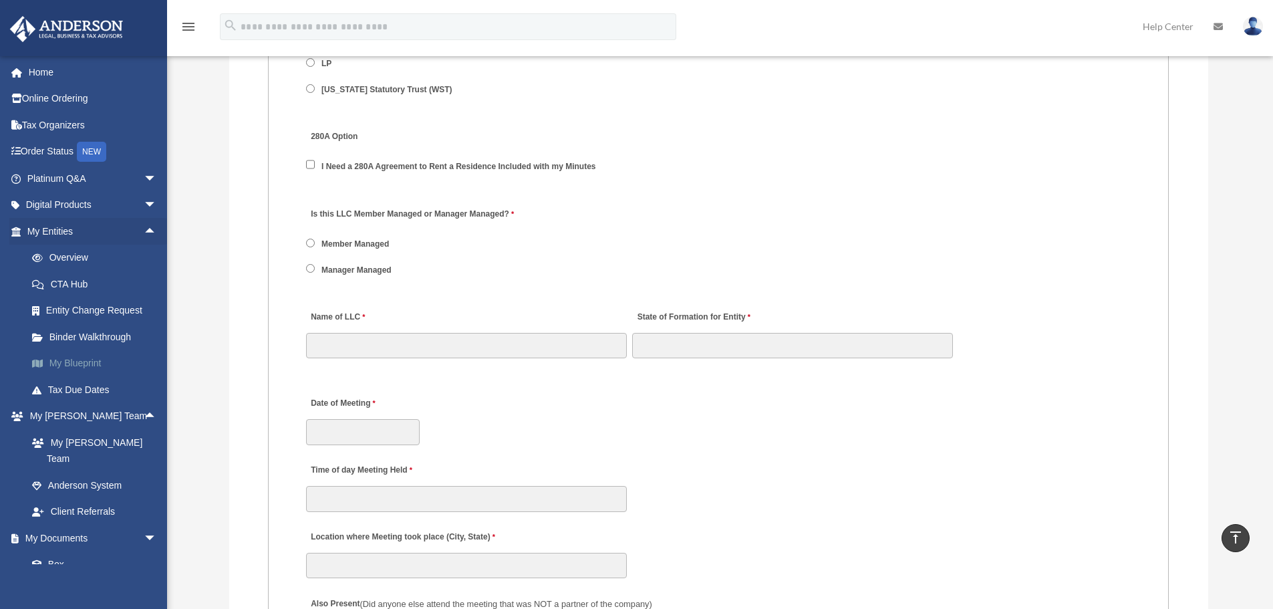
click at [103, 364] on link "My Blueprint" at bounding box center [98, 363] width 158 height 27
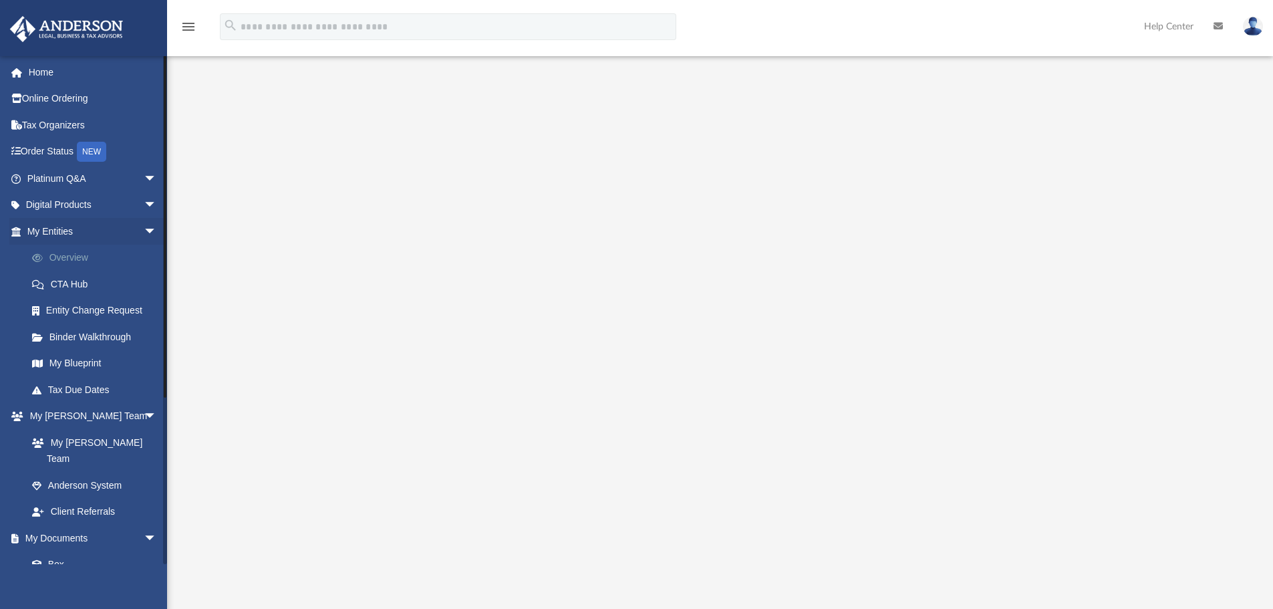
click at [74, 255] on link "Overview" at bounding box center [98, 258] width 158 height 27
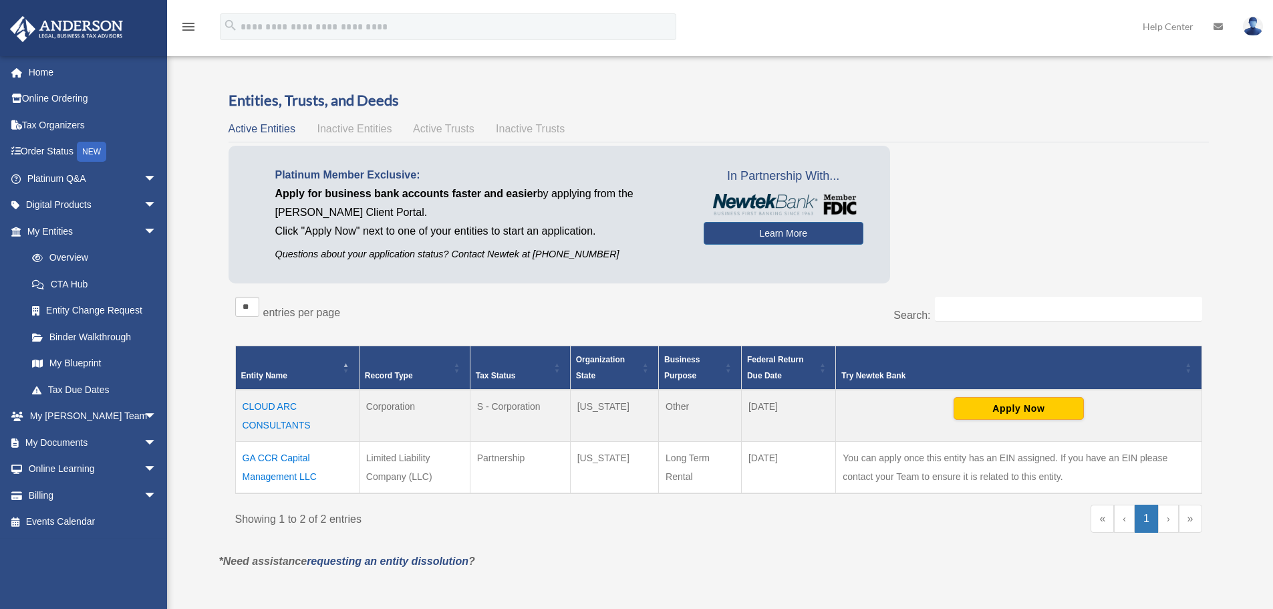
click at [253, 419] on td "CLOUD ARC CONSULTANTS" at bounding box center [297, 416] width 124 height 52
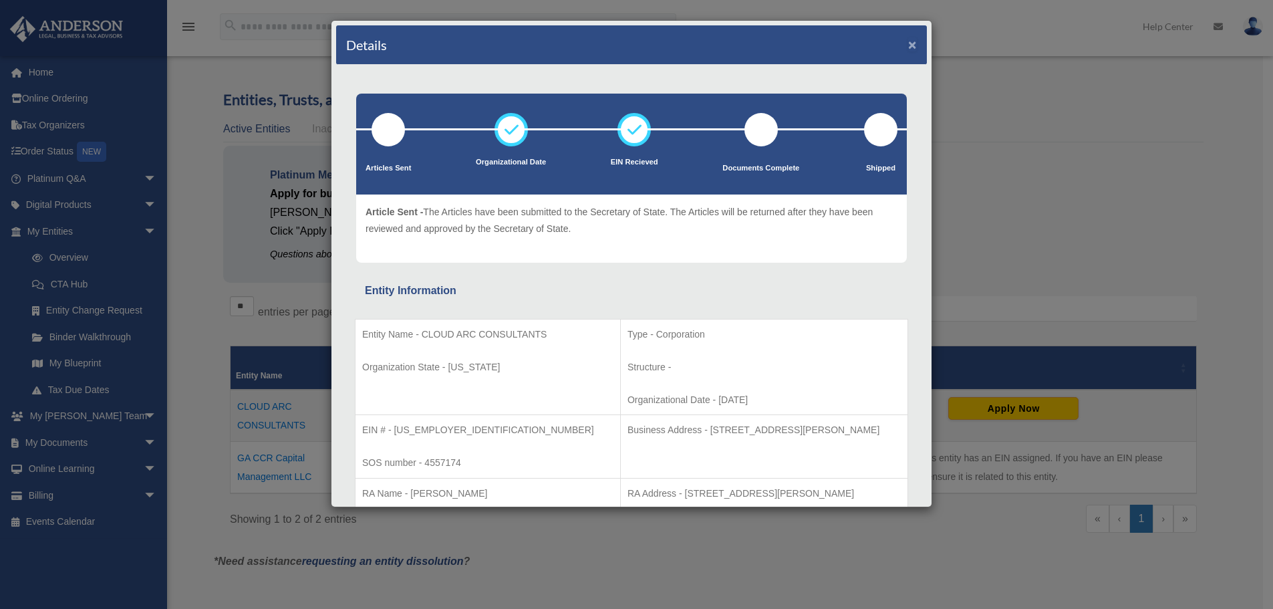
click at [908, 42] on button "×" at bounding box center [912, 44] width 9 height 14
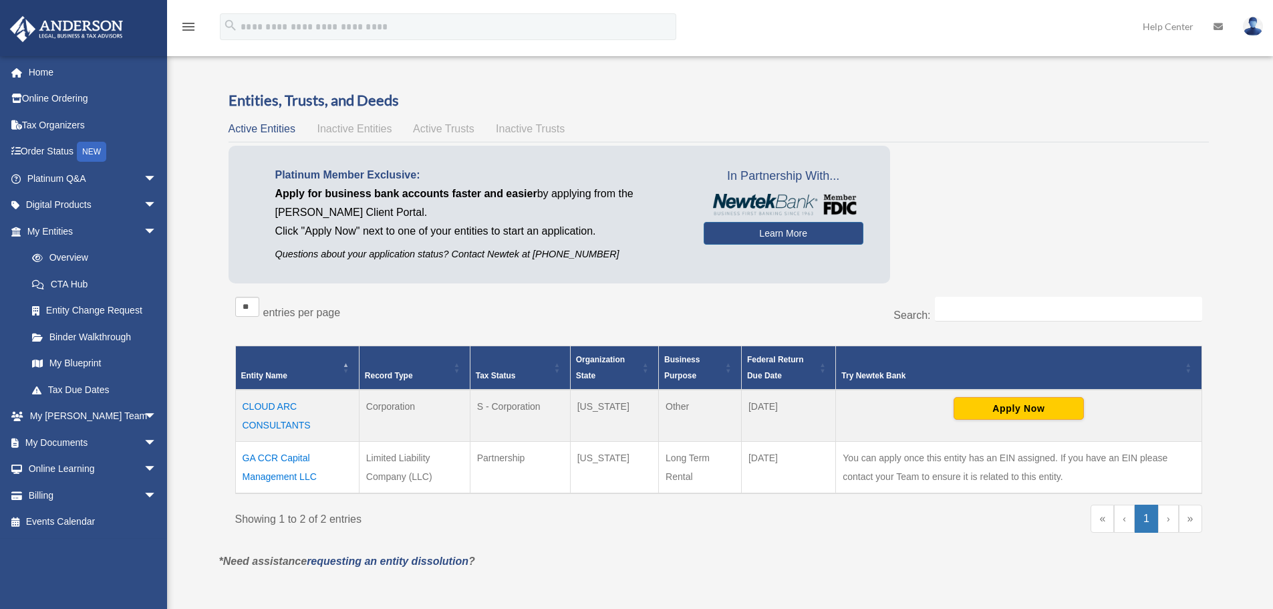
click at [1080, 237] on div "Platinum Member Exclusive: Apply for business bank accounts faster and easier b…" at bounding box center [719, 218] width 980 height 144
click at [146, 180] on span "arrow_drop_down" at bounding box center [157, 178] width 27 height 27
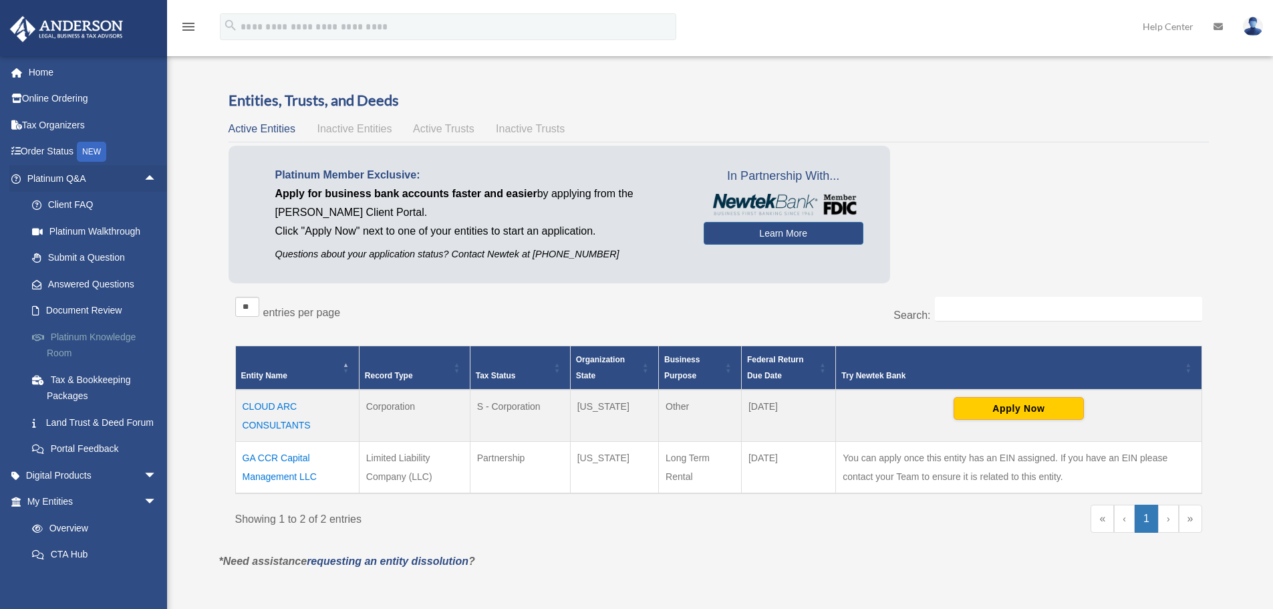
click at [82, 338] on link "Platinum Knowledge Room" at bounding box center [98, 344] width 158 height 43
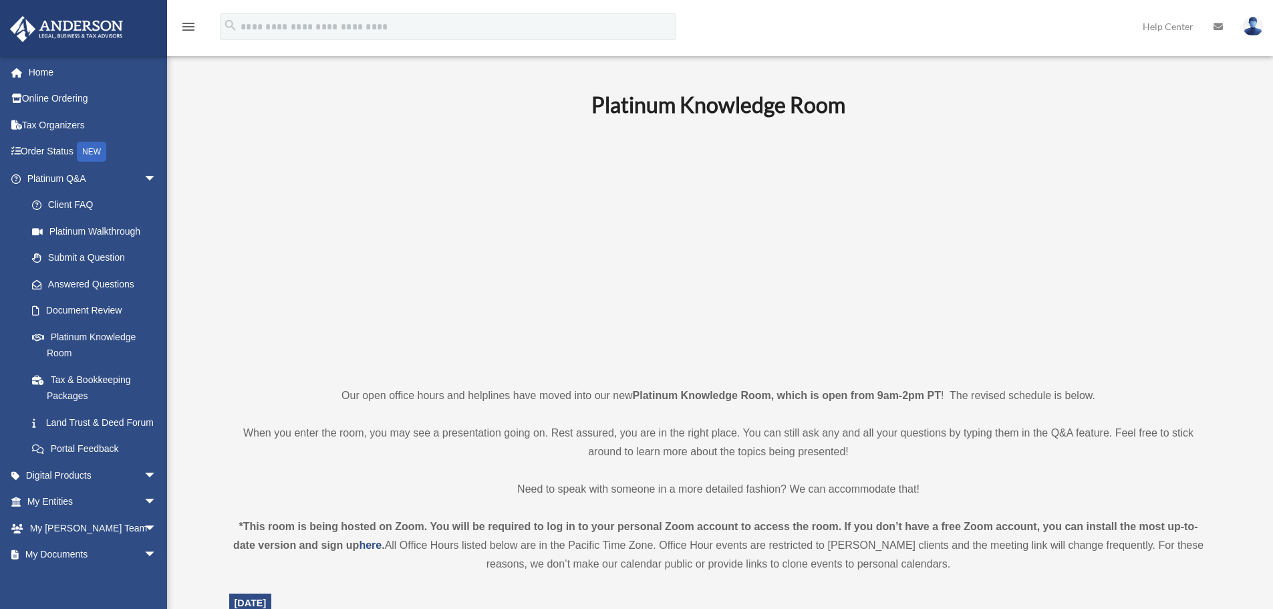
scroll to position [535, 0]
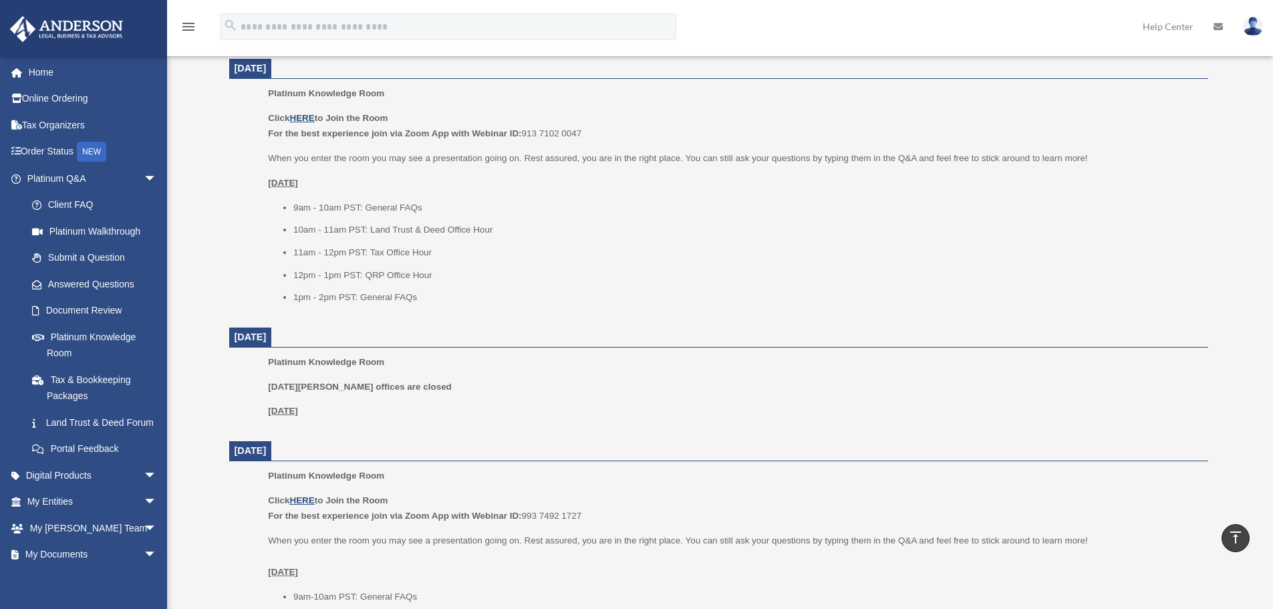
click at [309, 119] on u "HERE" at bounding box center [301, 118] width 25 height 10
click at [640, 288] on ul "9am - 10am PST: General FAQs 10am - 11am PST: Land Trust & Deed Office Hour 11a…" at bounding box center [733, 253] width 930 height 106
